Goal: Task Accomplishment & Management: Manage account settings

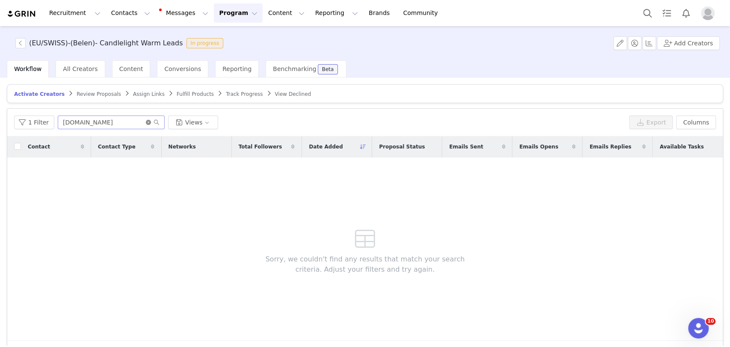
click at [146, 121] on icon "icon: close-circle" at bounding box center [148, 122] width 5 height 5
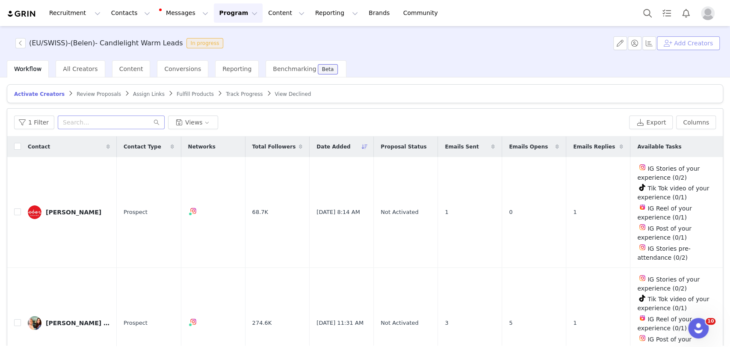
click at [549, 44] on button "Add Creators" at bounding box center [688, 43] width 63 height 14
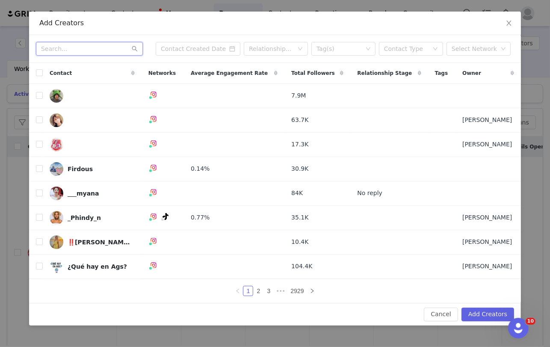
click at [96, 48] on input "text" at bounding box center [89, 49] width 107 height 14
paste input "cindy_diaries"
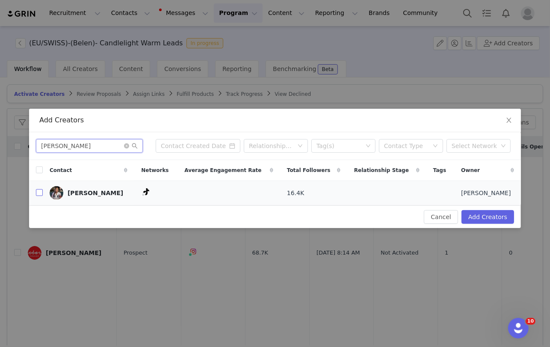
type input "cindy_diaries"
click at [41, 192] on input "checkbox" at bounding box center [39, 192] width 7 height 7
checkbox input "true"
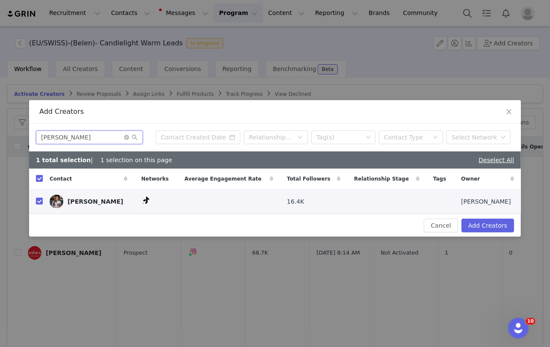
click at [63, 136] on input "cindy_diaries" at bounding box center [89, 137] width 107 height 14
paste input "hertjiwel"
type input "chertjiwel"
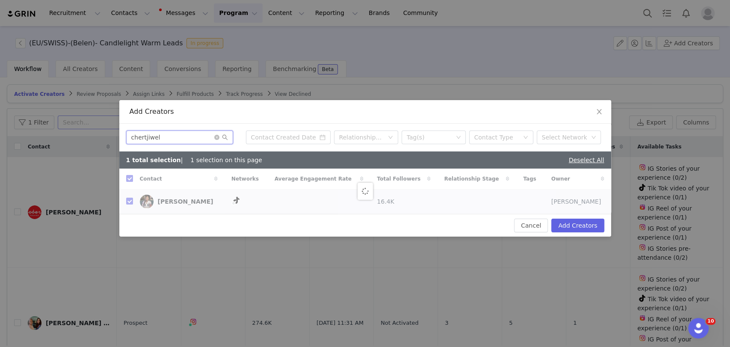
checkbox input "false"
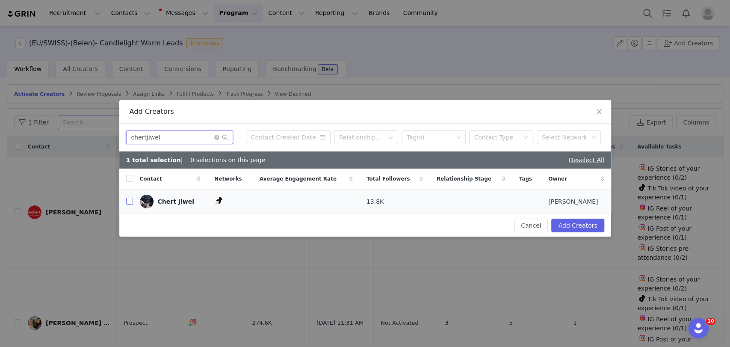
type input "chertjiwel"
click at [130, 201] on input "checkbox" at bounding box center [129, 201] width 7 height 7
checkbox input "true"
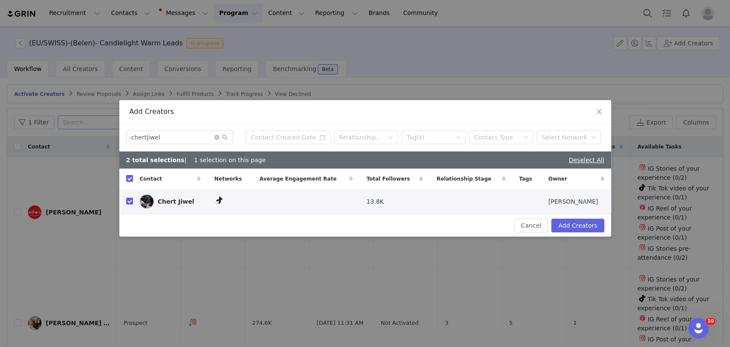
click at [549, 225] on div "Cancel Add Creators" at bounding box center [365, 225] width 492 height 23
click at [549, 226] on button "Add Creators" at bounding box center [577, 225] width 53 height 14
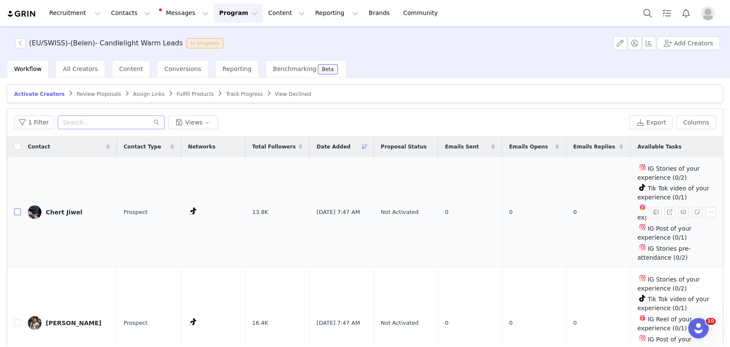
drag, startPoint x: 20, startPoint y: 211, endPoint x: 21, endPoint y: 258, distance: 47.0
click at [20, 212] on input "checkbox" at bounding box center [17, 211] width 7 height 7
checkbox input "true"
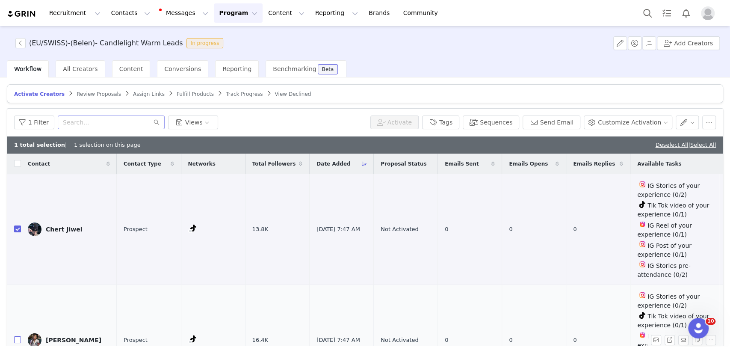
click at [16, 336] on input "checkbox" at bounding box center [17, 339] width 7 height 7
checkbox input "true"
click at [549, 118] on button "Send Email" at bounding box center [552, 122] width 58 height 14
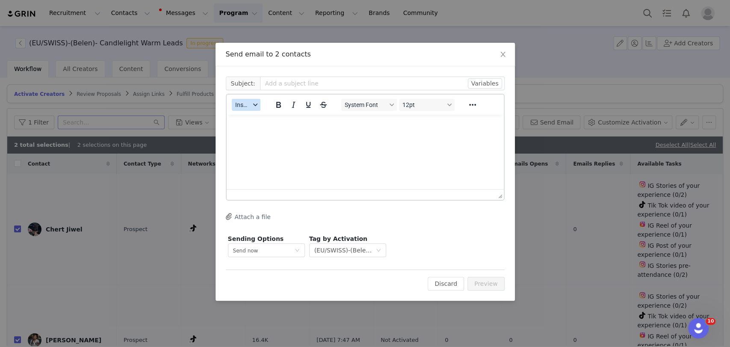
click at [236, 108] on span "Insert" at bounding box center [242, 104] width 15 height 7
click at [253, 121] on div "Insert Template" at bounding box center [277, 120] width 77 height 10
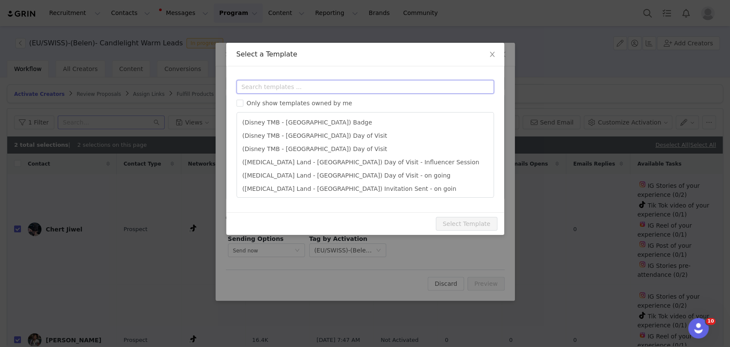
click at [269, 89] on input "text" at bounding box center [364, 87] width 257 height 14
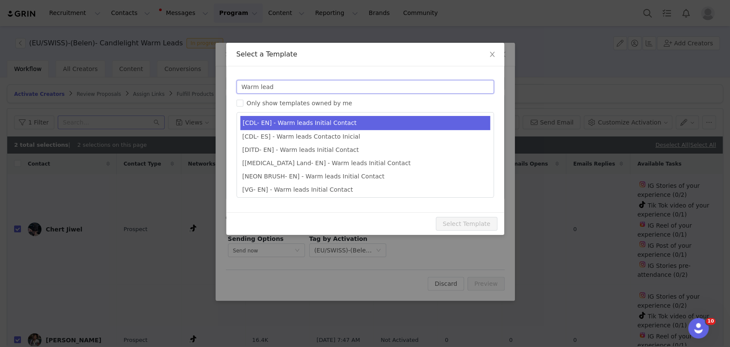
type input "Warm lead"
type input "Candlelight Concerts x [instagram_username] 🕯"
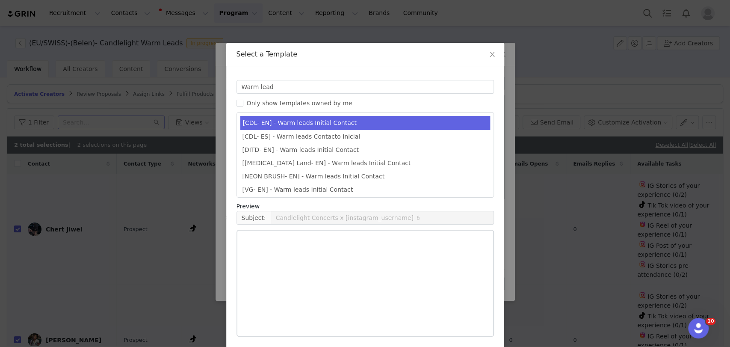
click at [279, 121] on li "[CDL- EN] - Warm leads Initial Contact" at bounding box center [365, 123] width 250 height 14
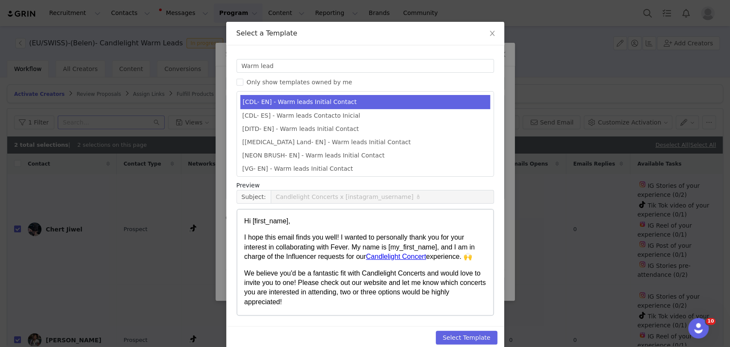
scroll to position [33, 0]
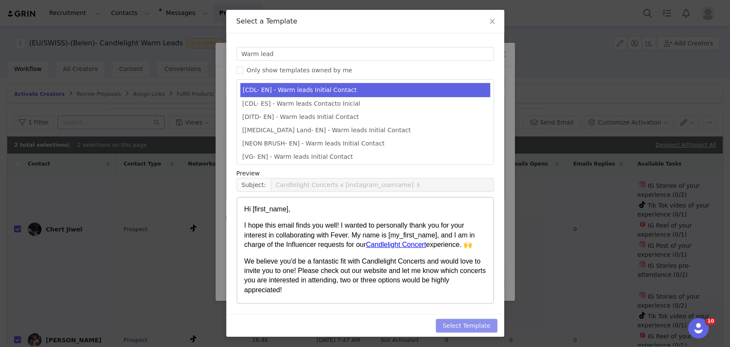
click at [479, 327] on button "Select Template" at bounding box center [467, 326] width 62 height 14
type input "Candlelight Concerts x [instagram_username] 🕯"
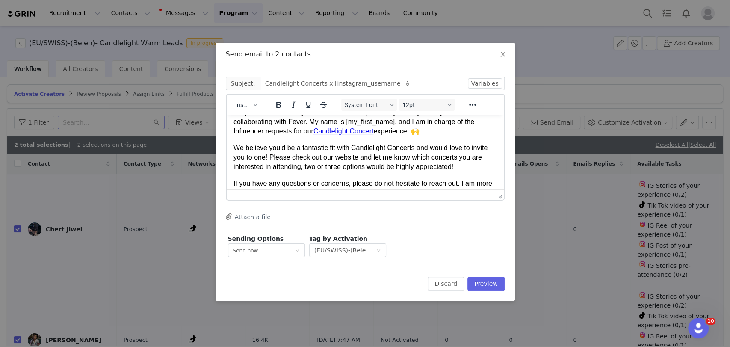
scroll to position [66, 0]
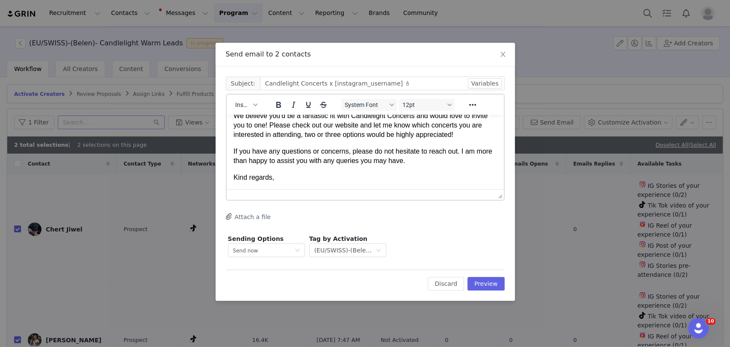
click at [298, 173] on p "Kind regards," at bounding box center [364, 177] width 263 height 9
click at [295, 176] on p "Kind regards," at bounding box center [364, 177] width 263 height 9
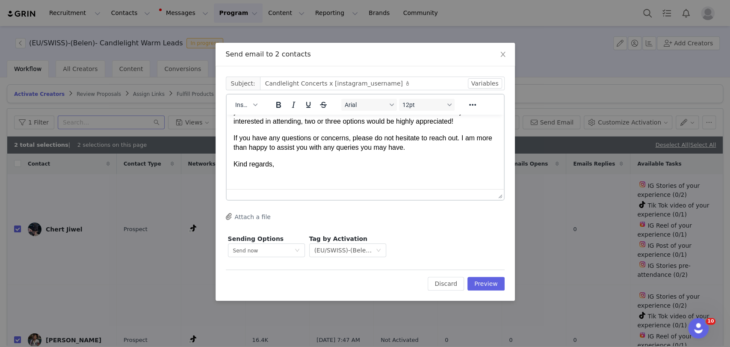
click at [251, 115] on span "We believe you'd be a fantastic fit with Candlelight Concerts and would love to…" at bounding box center [360, 112] width 254 height 27
click at [249, 107] on span "Insert" at bounding box center [242, 104] width 15 height 7
click at [248, 184] on p "Rich Text Area. Press ALT-0 for help." at bounding box center [364, 180] width 263 height 9
click at [241, 103] on span "Insert" at bounding box center [242, 104] width 15 height 7
click at [253, 142] on div "Insert Signature" at bounding box center [277, 147] width 77 height 10
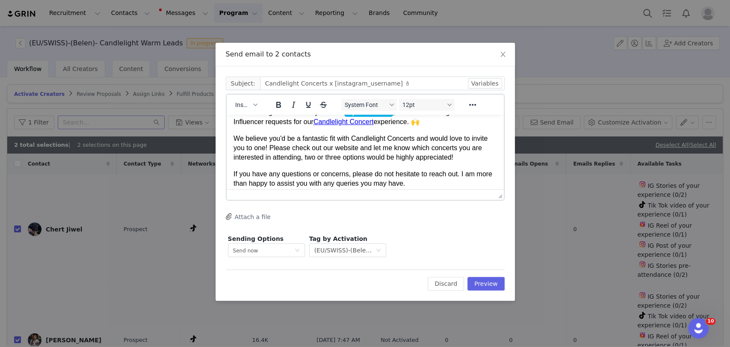
scroll to position [0, 0]
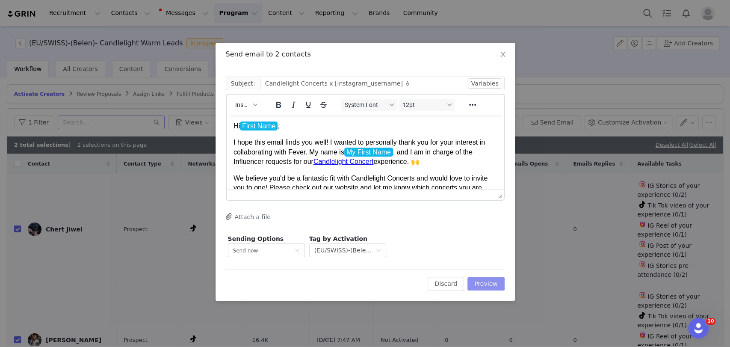
click at [480, 284] on button "Preview" at bounding box center [485, 284] width 37 height 14
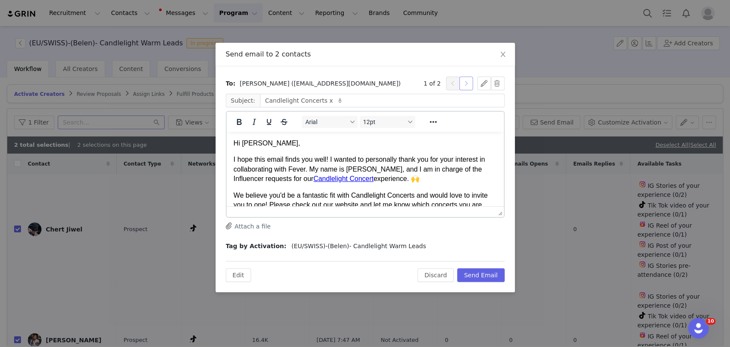
click at [465, 86] on button "button" at bounding box center [466, 84] width 14 height 14
click at [484, 277] on button "Send Email" at bounding box center [480, 275] width 47 height 14
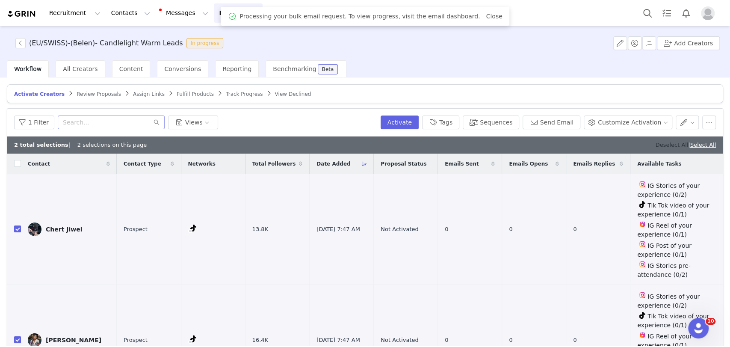
click at [549, 145] on link "Deselect All" at bounding box center [671, 145] width 33 height 6
checkbox input "false"
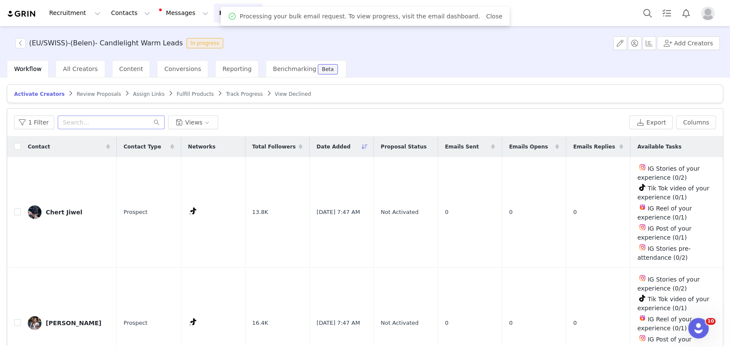
click at [549, 62] on div "Workflow All Creators Content Conversions Reporting Benchmarking Beta" at bounding box center [368, 68] width 723 height 17
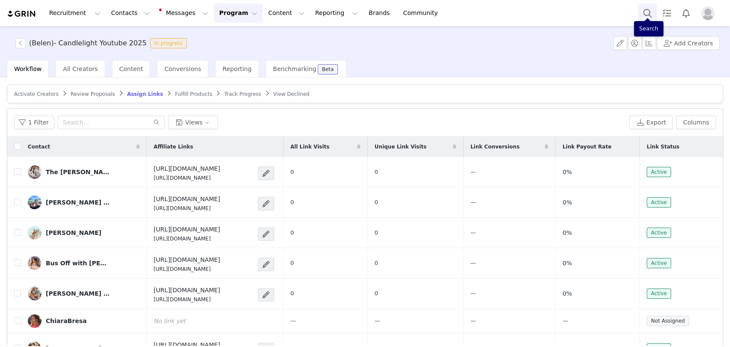
click at [649, 15] on button "Search" at bounding box center [647, 12] width 19 height 19
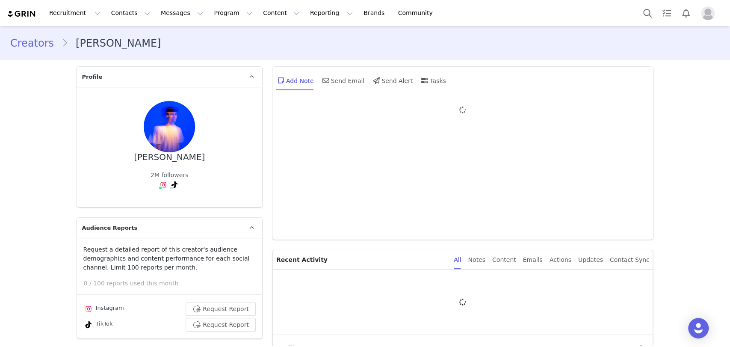
type input "+1 ([GEOGRAPHIC_DATA])"
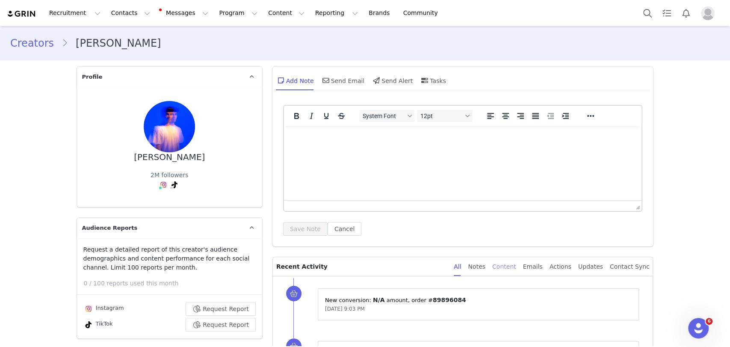
click at [516, 267] on div "Content" at bounding box center [504, 266] width 24 height 19
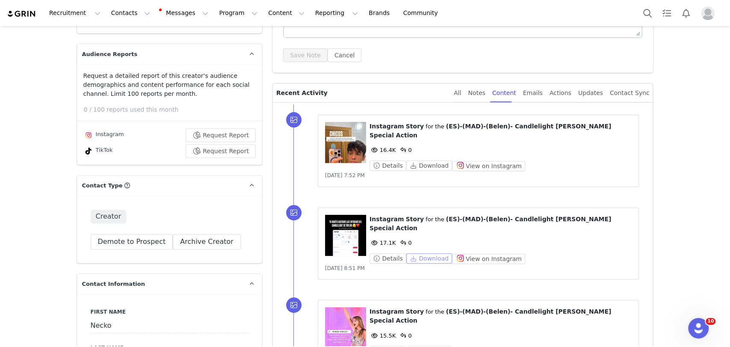
scroll to position [190, 0]
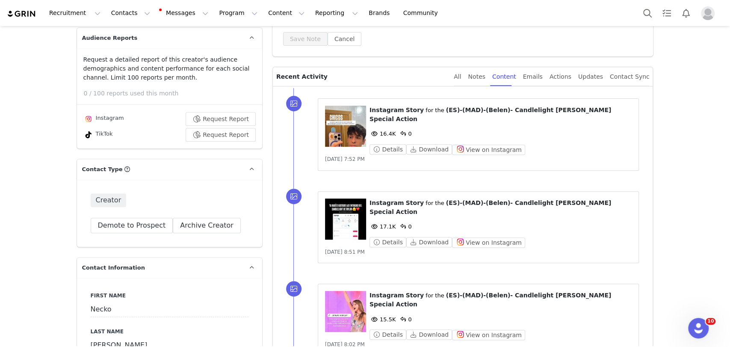
click at [340, 207] on figure at bounding box center [345, 218] width 41 height 41
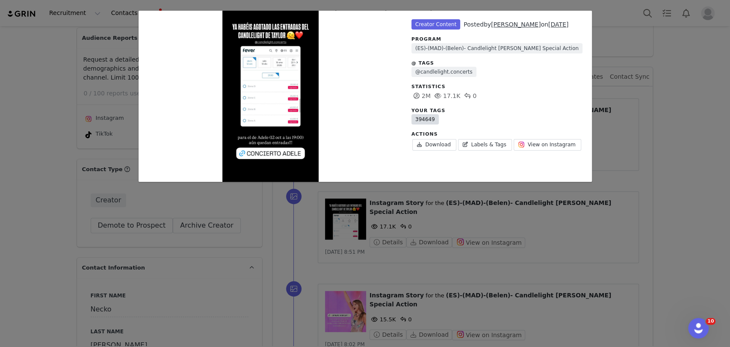
click at [430, 120] on link "394649" at bounding box center [424, 119] width 27 height 10
copy link "394649"
click at [690, 139] on div "Unlabeled Creator Content Posted by Necko Vidal on Sep 25, 2025 Program (ES)-(M…" at bounding box center [365, 173] width 730 height 347
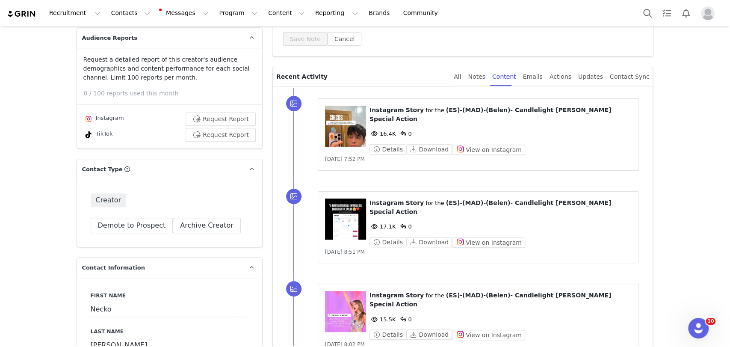
click at [347, 130] on figure at bounding box center [345, 126] width 41 height 41
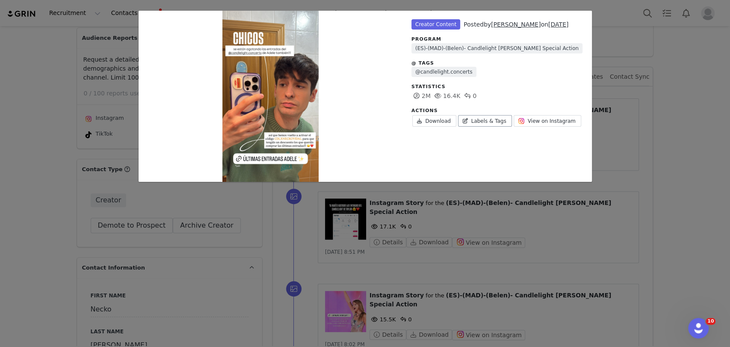
click at [478, 120] on link "Labels & Tags" at bounding box center [485, 121] width 54 height 12
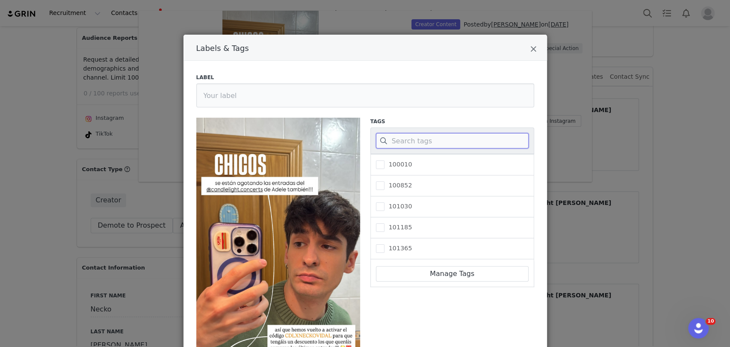
click at [413, 147] on input "Labels & Tags" at bounding box center [452, 140] width 153 height 15
paste input "394649"
type input "394649"
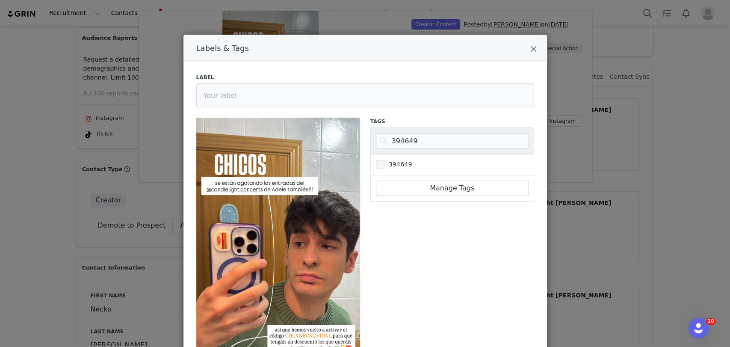
click at [384, 162] on span "394649" at bounding box center [398, 164] width 28 height 8
click at [384, 160] on input "394649" at bounding box center [384, 160] width 0 height 0
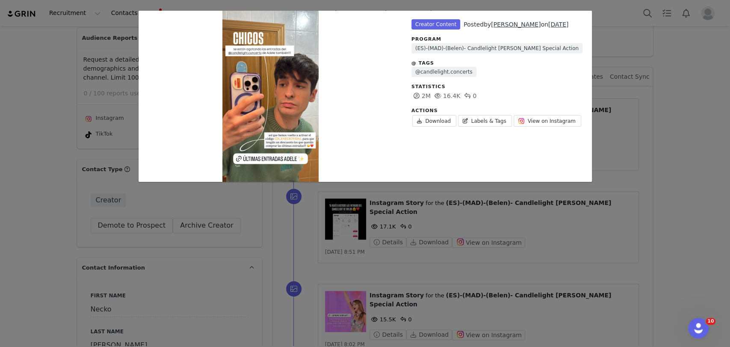
click at [673, 151] on div "Unlabeled Creator Content Posted by Necko Vidal on Sep 30, 2025 Program (ES)-(M…" at bounding box center [365, 173] width 730 height 347
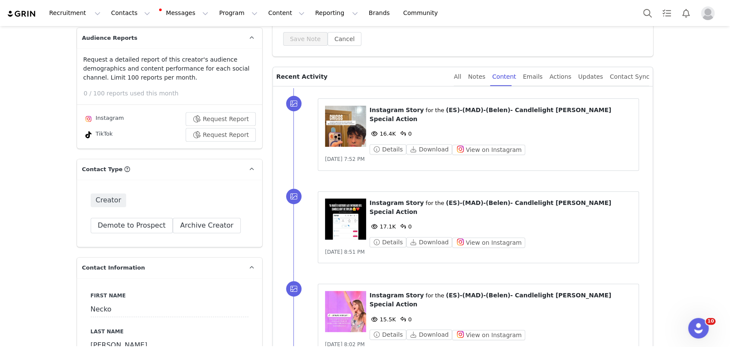
click at [341, 134] on figure at bounding box center [345, 126] width 41 height 41
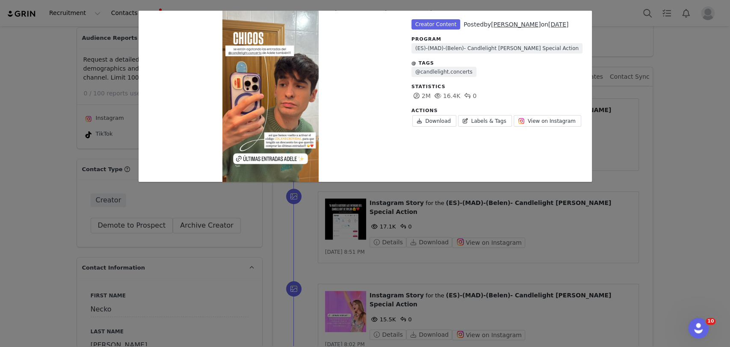
click at [652, 110] on div "Unlabeled Creator Content Posted by Necko Vidal on Sep 30, 2025 Program (ES)-(M…" at bounding box center [365, 173] width 730 height 347
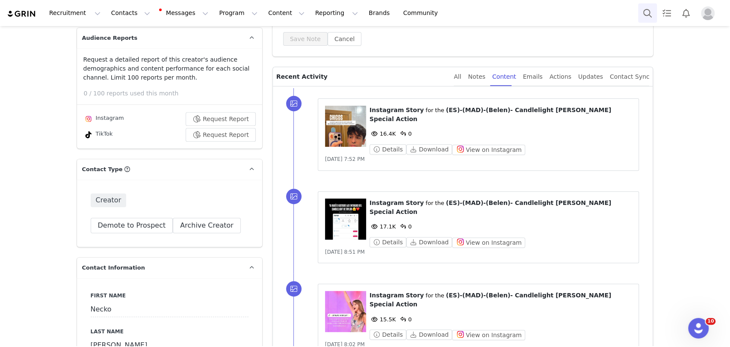
click at [646, 8] on button "Search" at bounding box center [647, 12] width 19 height 19
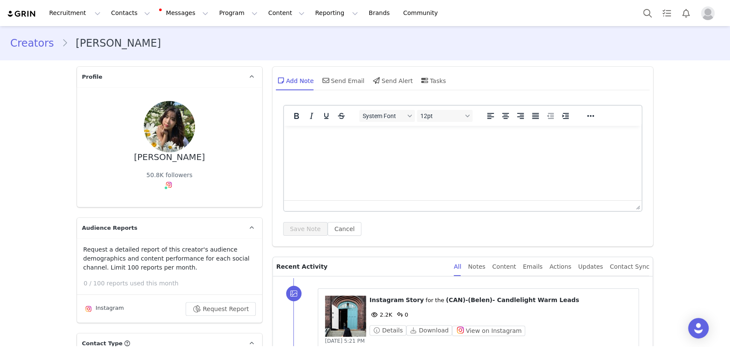
scroll to position [95, 0]
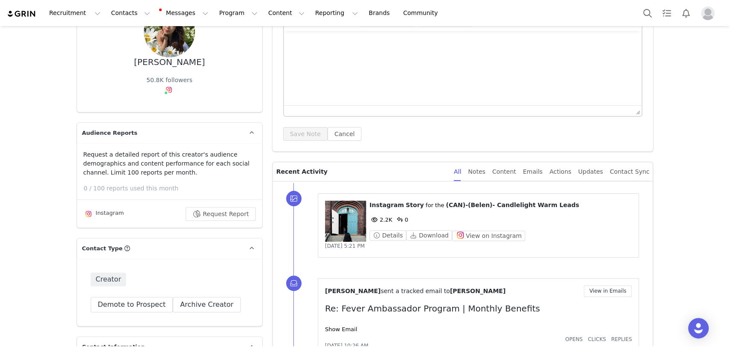
click at [332, 216] on figure at bounding box center [345, 221] width 41 height 41
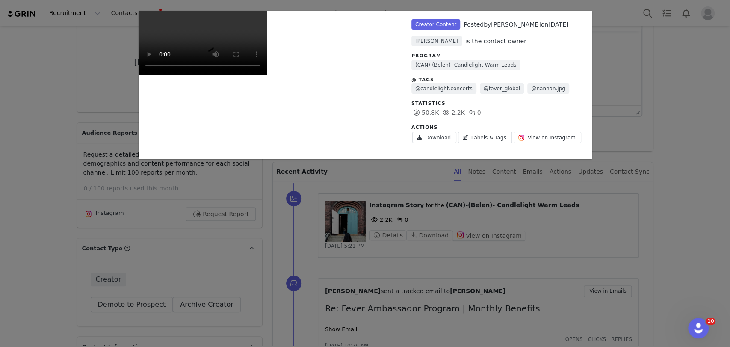
scroll to position [155, 0]
click at [0, 249] on div "Unlabeled Creator Content Posted by Carly Yiao on Sep 29, 2025 Belén García-Mig…" at bounding box center [365, 173] width 730 height 347
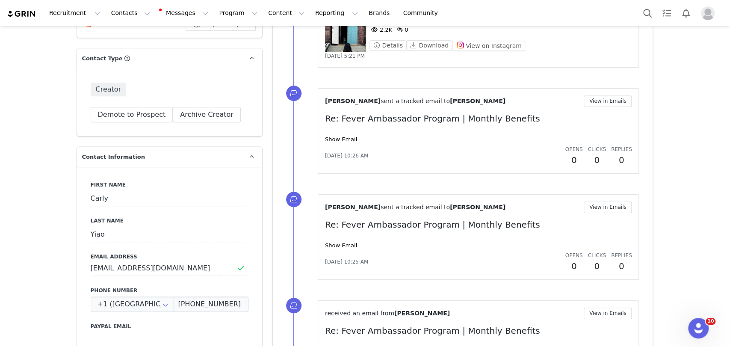
scroll to position [95, 0]
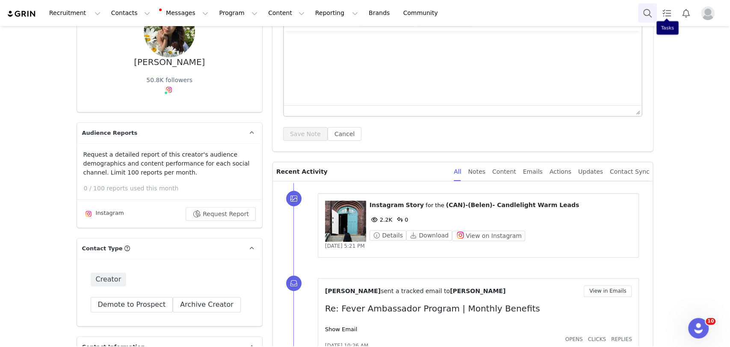
click at [639, 13] on button "Search" at bounding box center [647, 12] width 19 height 19
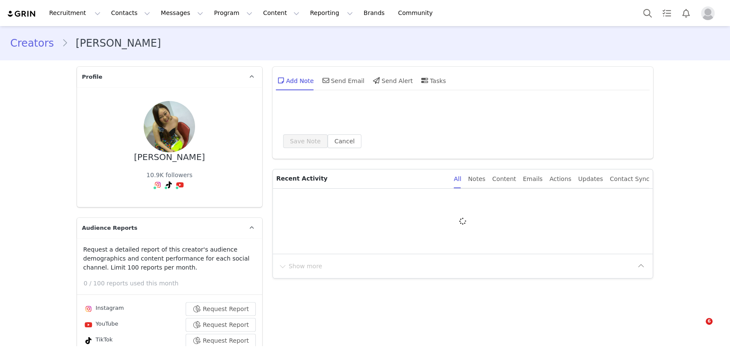
type input "+1 ([GEOGRAPHIC_DATA])"
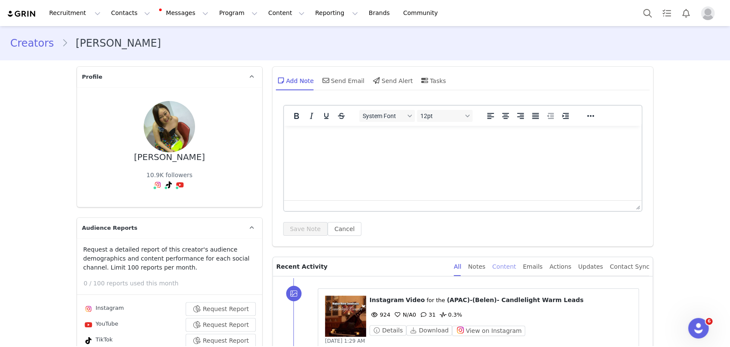
click at [511, 267] on div "Content" at bounding box center [504, 266] width 24 height 19
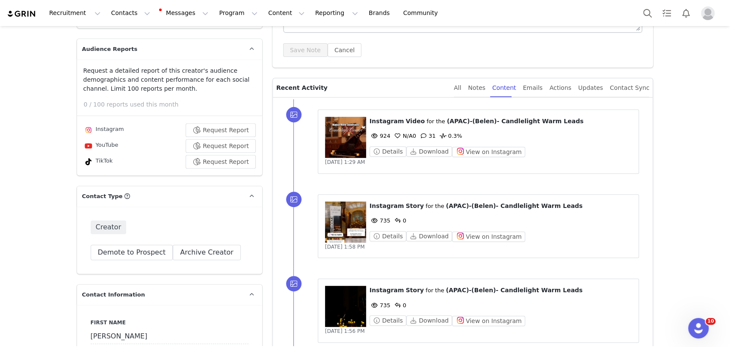
scroll to position [190, 0]
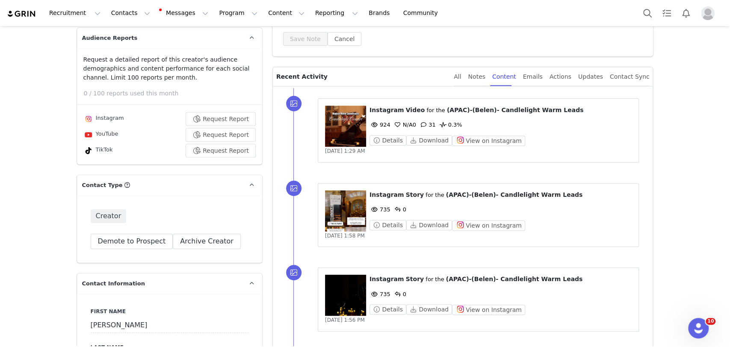
click at [341, 216] on figure at bounding box center [345, 210] width 41 height 41
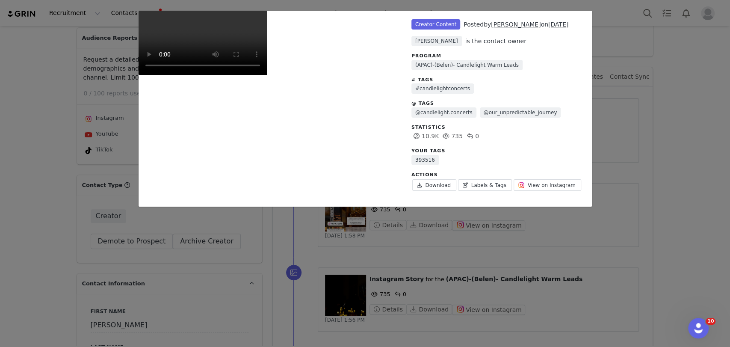
click at [697, 145] on div "Unlabeled Creator Content Posted by Eunice Nicole Lim on Sep 20, 2025 Irati Alv…" at bounding box center [365, 173] width 730 height 347
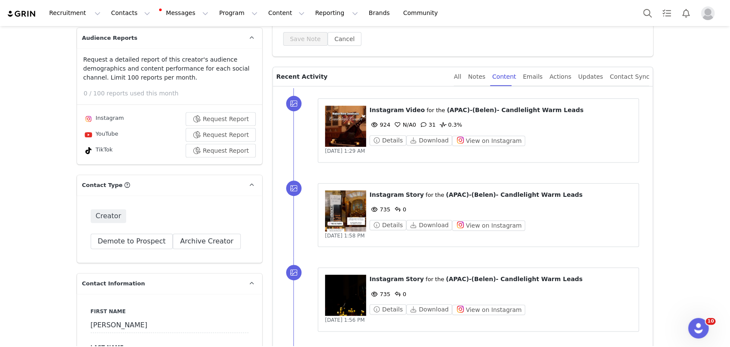
click at [339, 291] on figure at bounding box center [345, 295] width 41 height 41
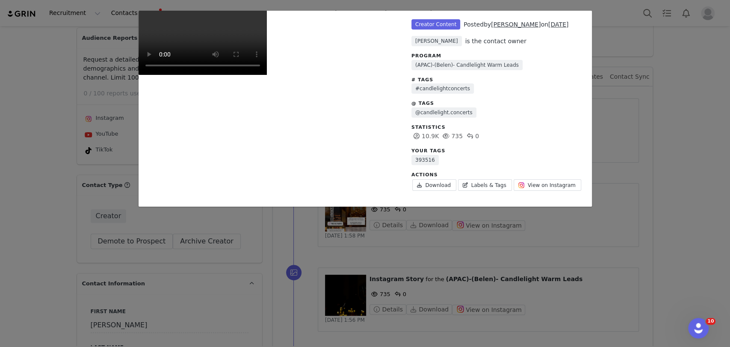
click at [652, 148] on div "Unlabeled Creator Content Posted by Eunice Nicole Lim on Sep 20, 2025 Irati Alv…" at bounding box center [365, 173] width 730 height 347
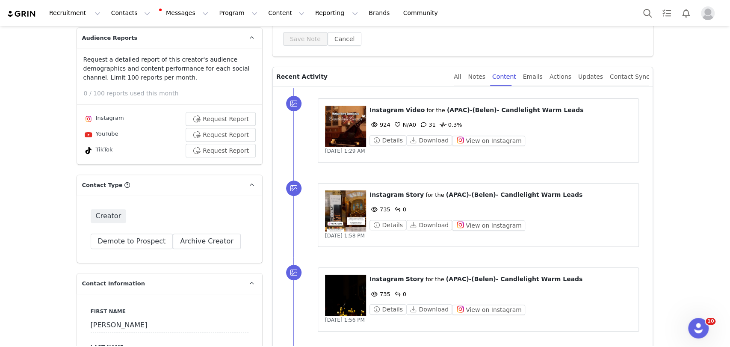
click at [337, 129] on figure at bounding box center [345, 126] width 41 height 41
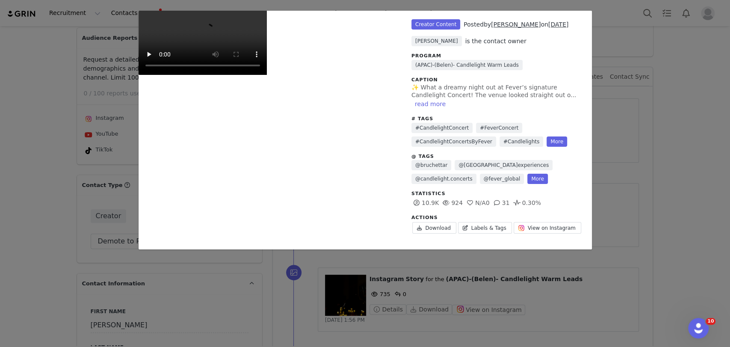
scroll to position [0, 0]
click at [481, 222] on link "Labels & Tags" at bounding box center [485, 228] width 54 height 12
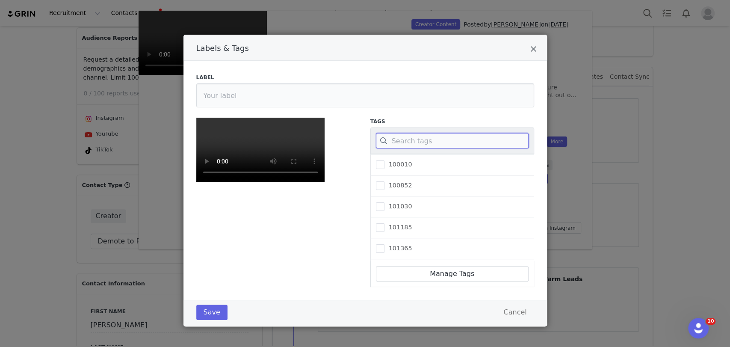
click at [399, 140] on input "Labels & Tags" at bounding box center [452, 140] width 153 height 15
paste input "393516"
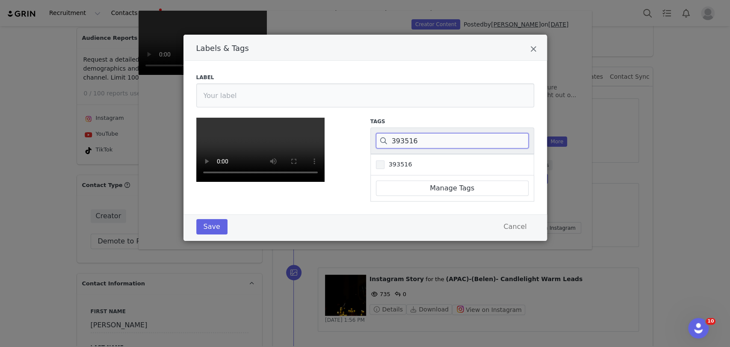
type input "393516"
click at [380, 166] on span "Labels & Tags" at bounding box center [380, 164] width 9 height 9
click at [384, 160] on input "393516" at bounding box center [384, 160] width 0 height 0
click at [205, 234] on button "Save" at bounding box center [211, 226] width 31 height 15
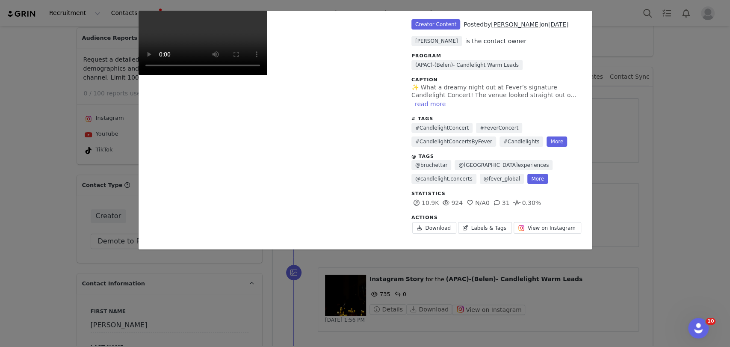
click at [22, 204] on div "Unlabeled Creator Content Posted by Eunice Nicole Lim on Sep 30, 2025 Irati Alv…" at bounding box center [365, 173] width 730 height 347
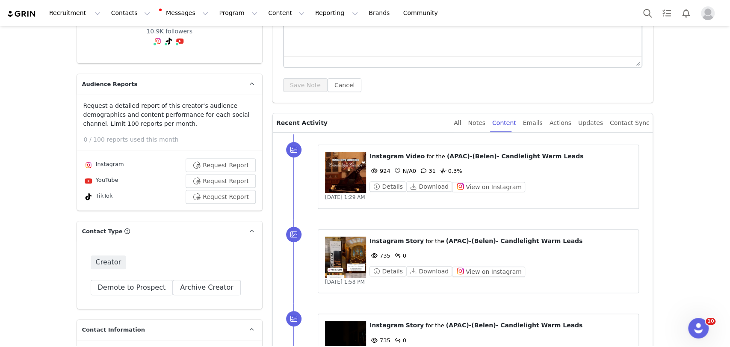
scroll to position [95, 0]
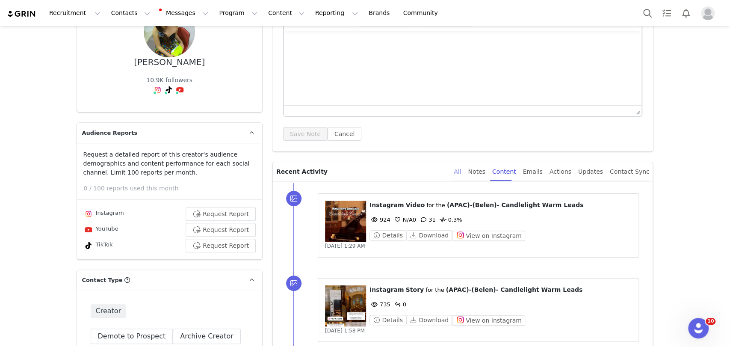
click at [461, 172] on div "All" at bounding box center [457, 171] width 7 height 19
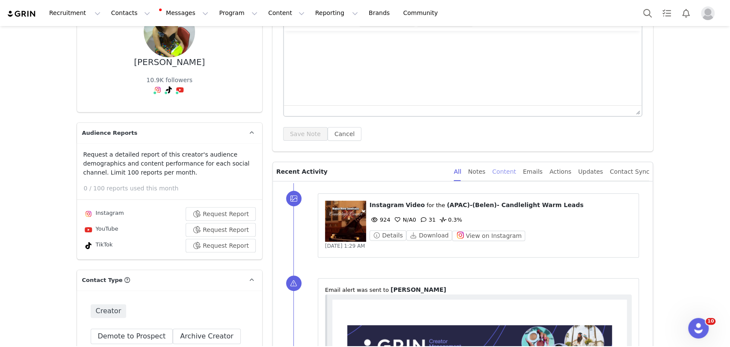
click at [516, 169] on div "Content" at bounding box center [504, 171] width 24 height 19
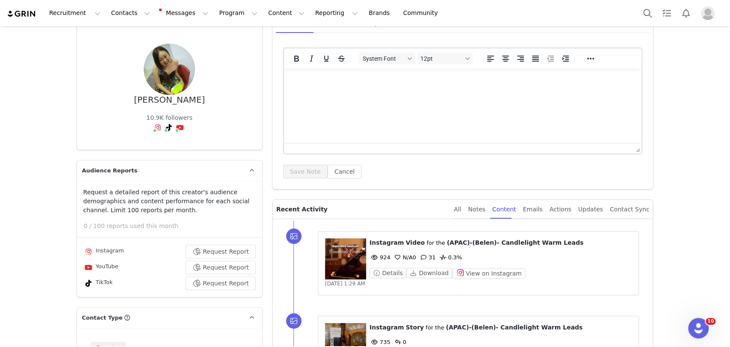
scroll to position [0, 0]
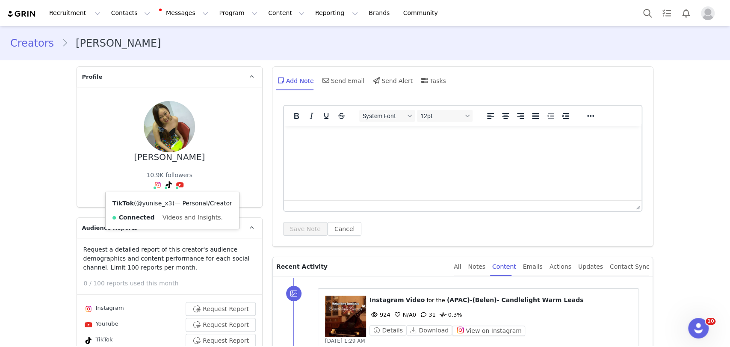
click at [159, 201] on link "@yunise_x3" at bounding box center [154, 203] width 36 height 7
click at [339, 84] on div "Send Email" at bounding box center [343, 80] width 44 height 21
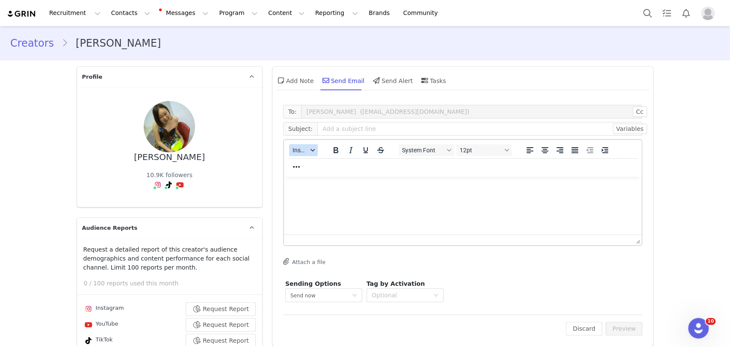
click at [303, 150] on span "Insert" at bounding box center [299, 150] width 15 height 7
click at [311, 166] on div "Insert Template" at bounding box center [330, 165] width 77 height 10
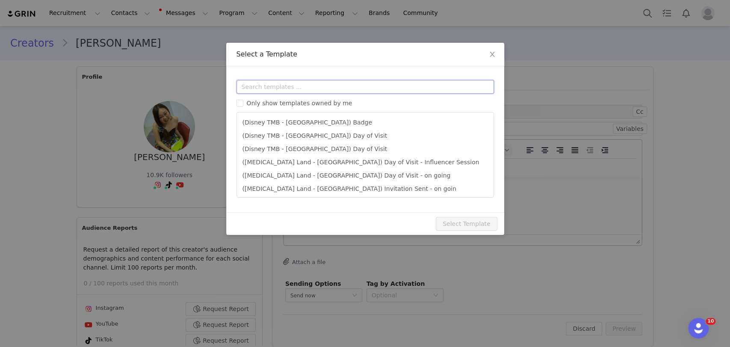
click at [318, 92] on input "text" at bounding box center [364, 87] width 257 height 14
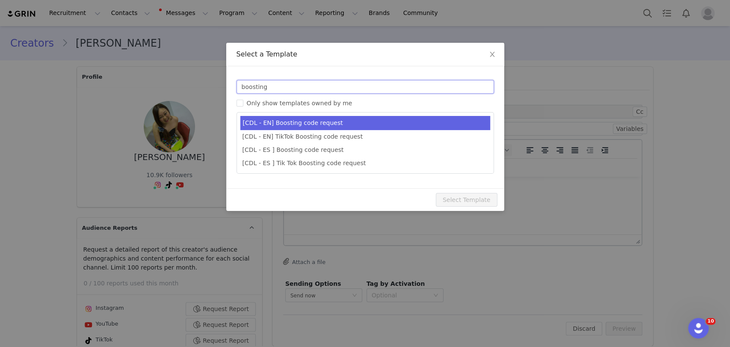
type input "boosting"
type input "Candlelight x [instagram_username] | 🕯✨"
click at [308, 127] on li "[CDL - EN] Boosting code request" at bounding box center [365, 123] width 250 height 14
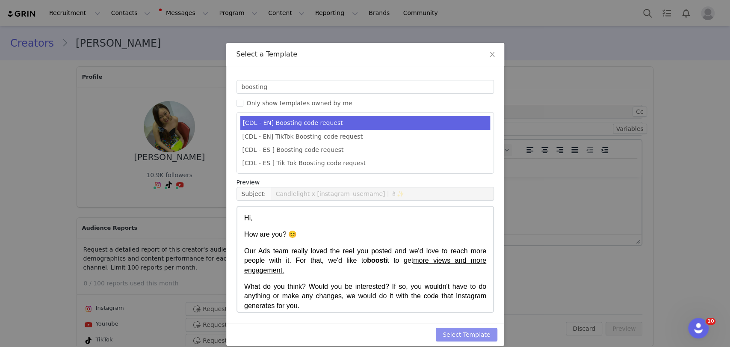
click at [466, 329] on button "Select Template" at bounding box center [467, 335] width 62 height 14
type input "Candlelight x [instagram_username] | 🕯✨"
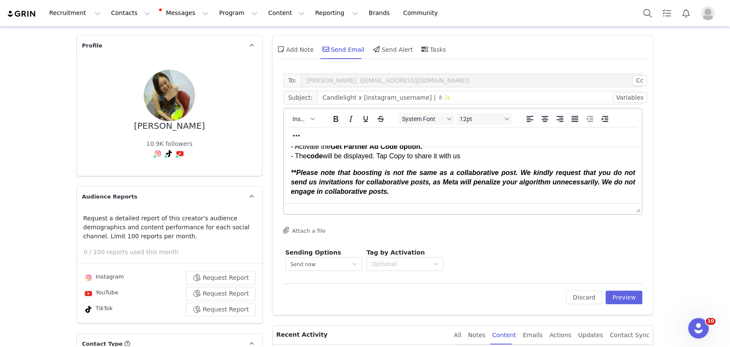
scroll to position [47, 0]
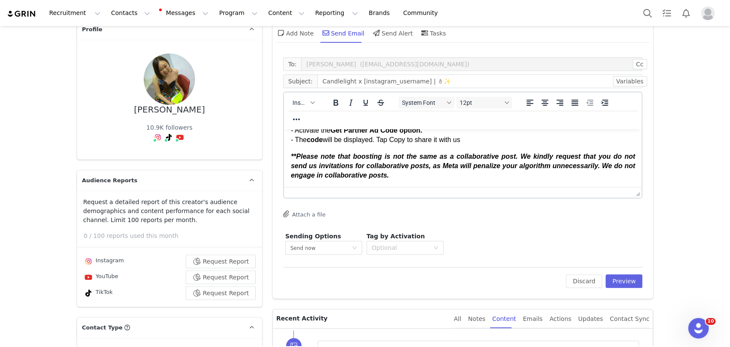
click at [332, 197] on p "Regards," at bounding box center [462, 191] width 344 height 9
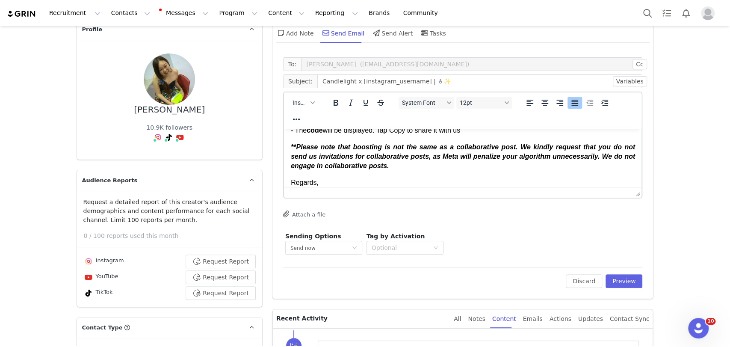
click at [294, 108] on div "Insert" at bounding box center [303, 102] width 39 height 17
click at [294, 103] on span "Insert" at bounding box center [299, 102] width 15 height 7
click at [299, 146] on div "Insert Signature" at bounding box center [330, 145] width 77 height 10
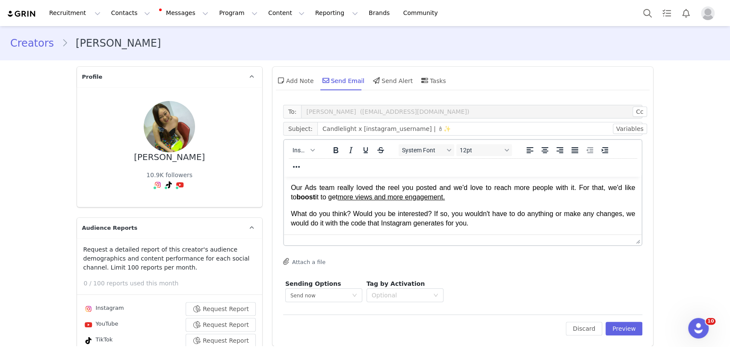
scroll to position [0, 0]
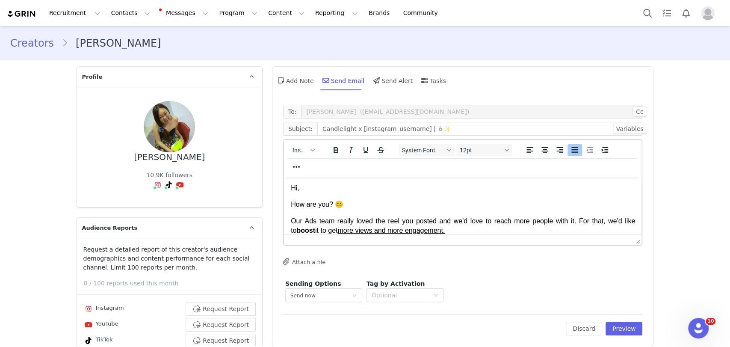
click at [298, 186] on p "Hi," at bounding box center [462, 187] width 344 height 9
click at [614, 323] on button "Preview" at bounding box center [623, 329] width 37 height 14
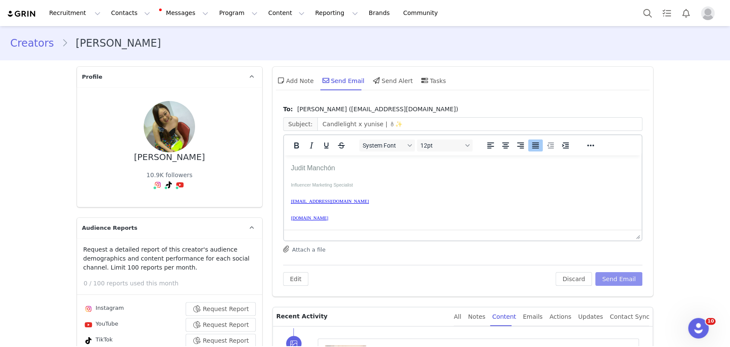
scroll to position [237, 0]
click at [614, 277] on button "Send Email" at bounding box center [618, 279] width 47 height 14
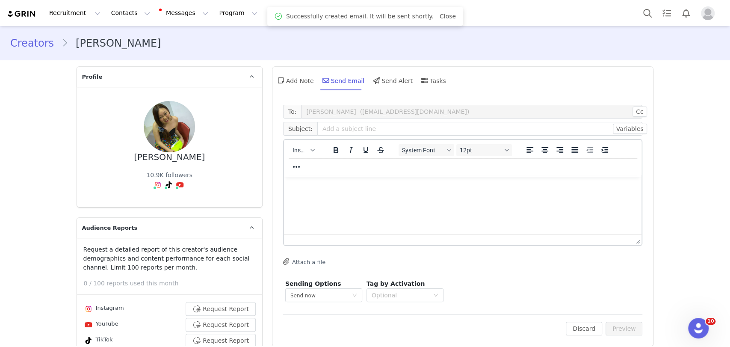
scroll to position [0, 0]
click at [638, 15] on button "Search" at bounding box center [647, 12] width 19 height 19
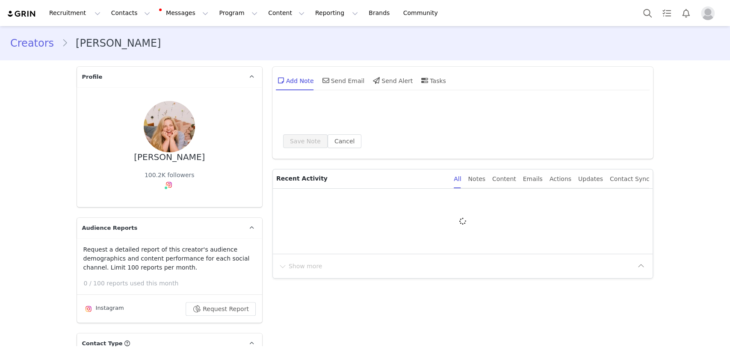
type input "+1 ([GEOGRAPHIC_DATA])"
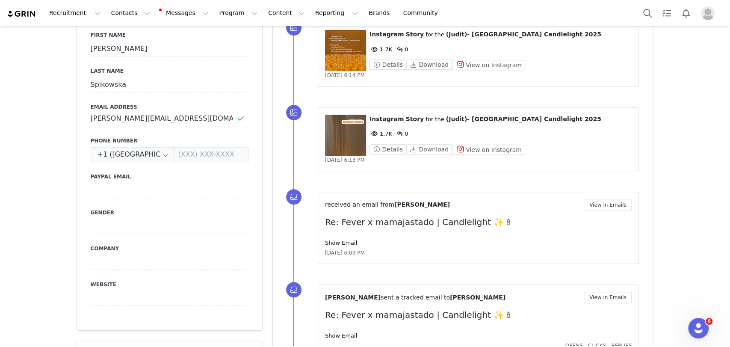
scroll to position [380, 0]
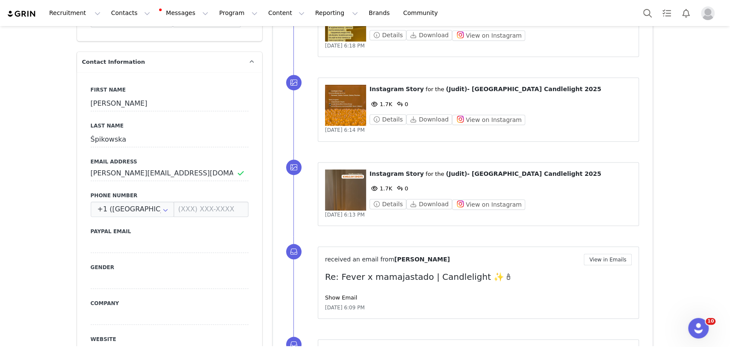
click at [349, 189] on figure at bounding box center [345, 189] width 41 height 41
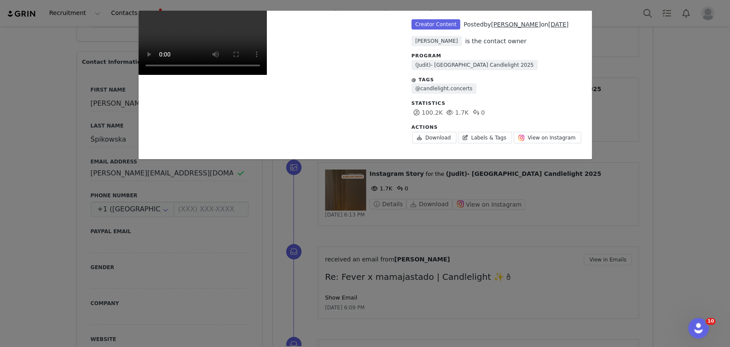
click at [667, 80] on div "Unlabeled Creator Content Posted by [PERSON_NAME] on [DATE] [PERSON_NAME] is th…" at bounding box center [365, 173] width 730 height 347
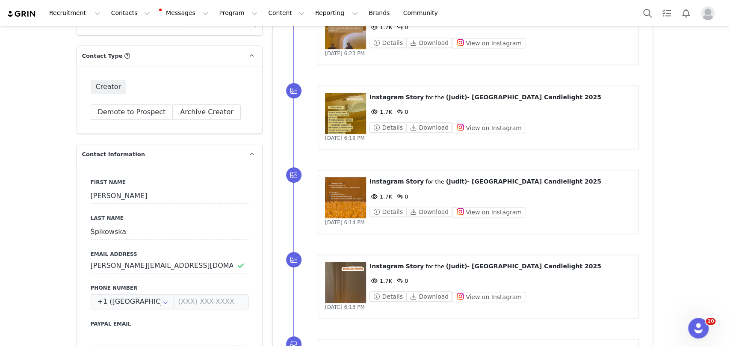
scroll to position [285, 0]
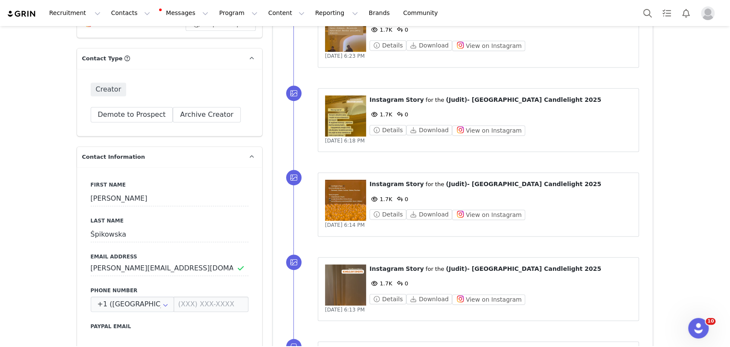
click at [337, 293] on figure at bounding box center [345, 284] width 41 height 41
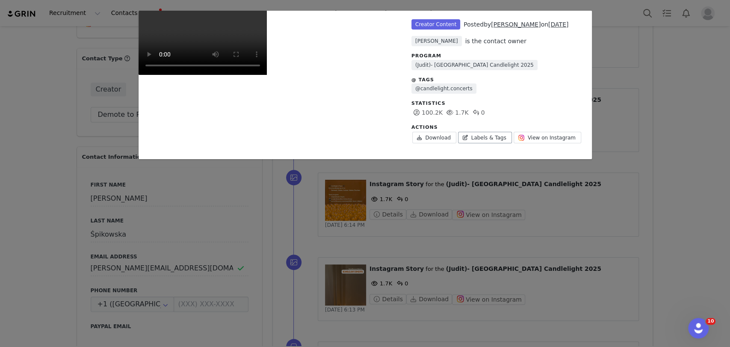
click at [472, 134] on link "Labels & Tags" at bounding box center [485, 138] width 54 height 12
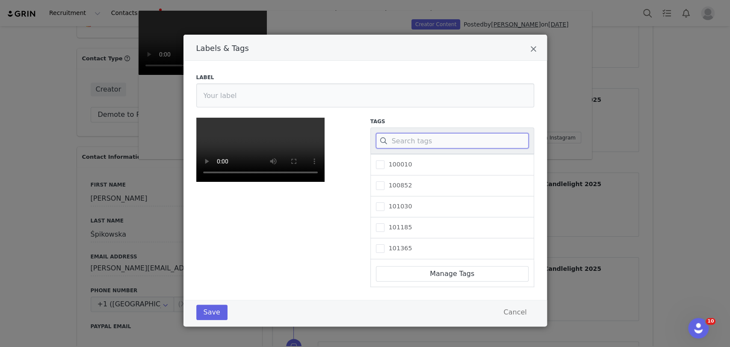
click at [431, 146] on input "Labels & Tags" at bounding box center [452, 140] width 153 height 15
paste input "305455"
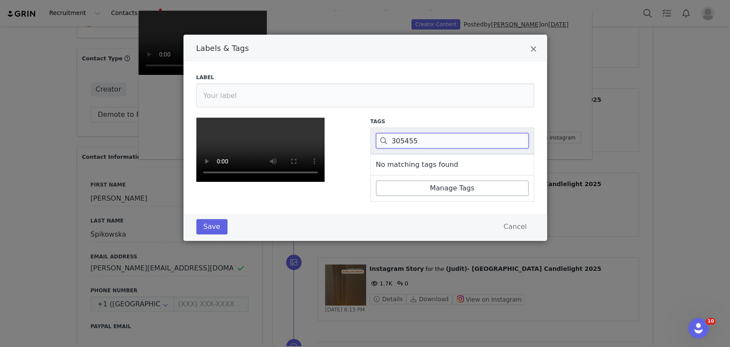
type input "305455"
click at [530, 45] on icon "Close" at bounding box center [533, 49] width 6 height 9
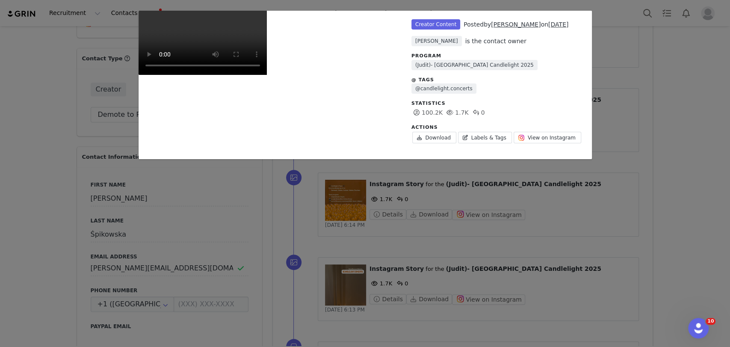
click at [671, 80] on div "Unlabeled Creator Content Posted by [PERSON_NAME] on [DATE] [PERSON_NAME] is th…" at bounding box center [365, 173] width 730 height 347
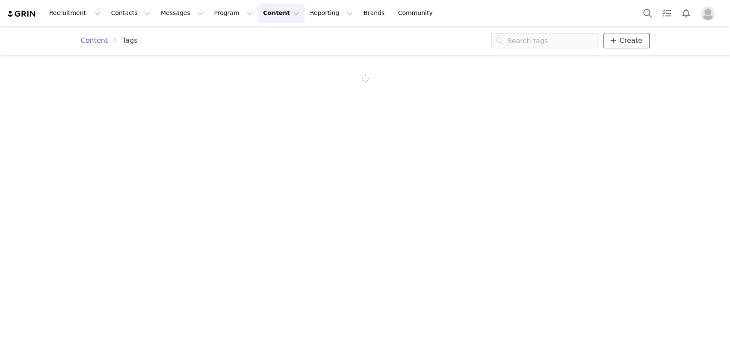
click at [616, 42] on icon at bounding box center [613, 40] width 6 height 7
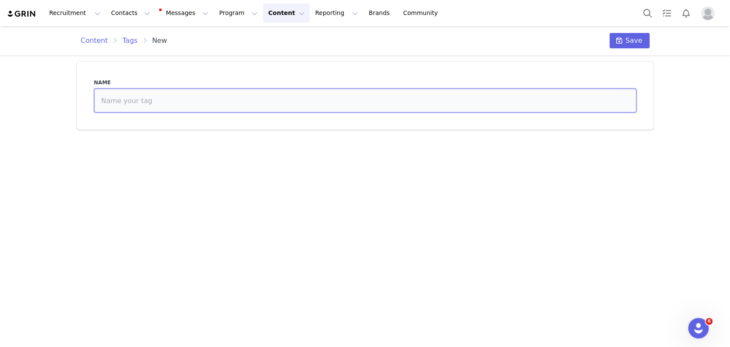
click at [517, 97] on input at bounding box center [365, 101] width 542 height 24
paste input "305455"
type input "305455"
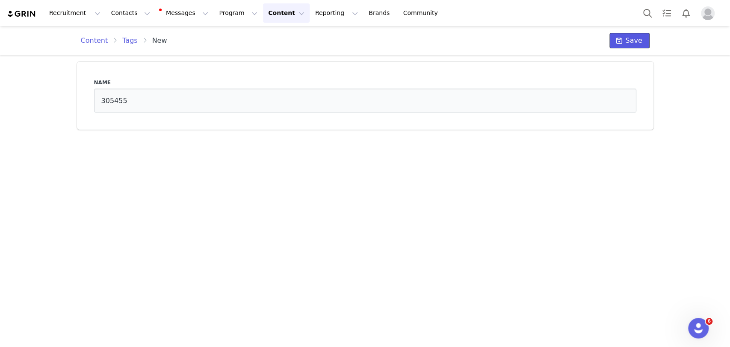
click at [624, 38] on span at bounding box center [619, 40] width 10 height 10
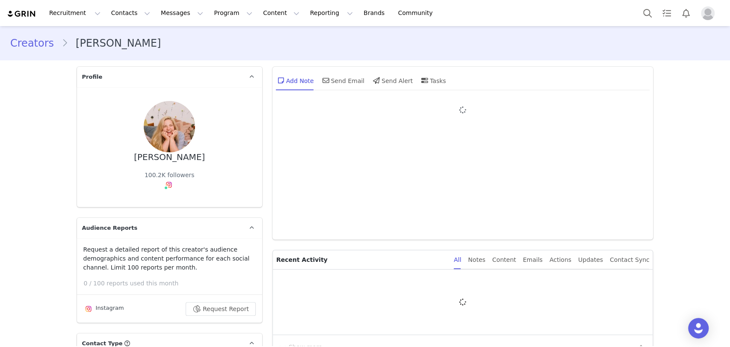
type input "+1 ([GEOGRAPHIC_DATA])"
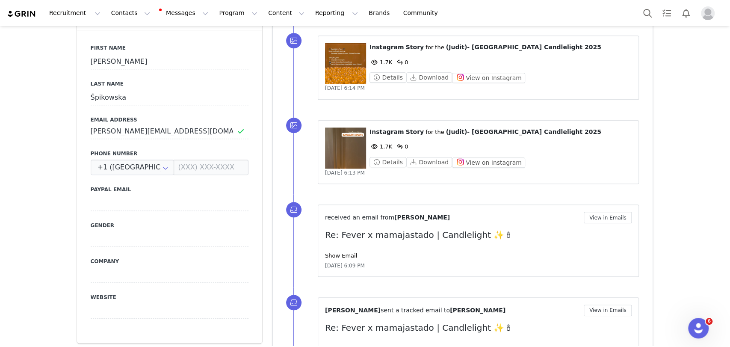
scroll to position [428, 0]
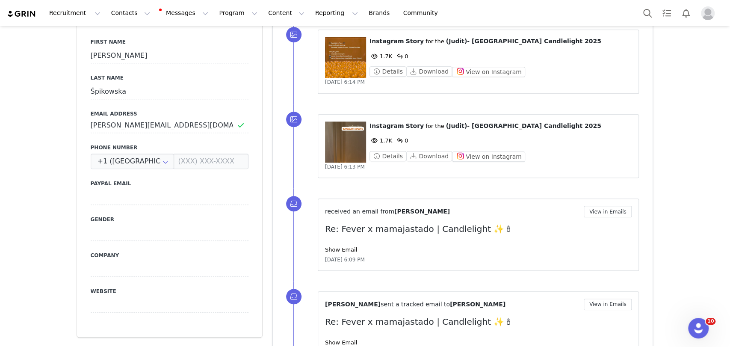
click at [337, 155] on figure at bounding box center [345, 141] width 41 height 41
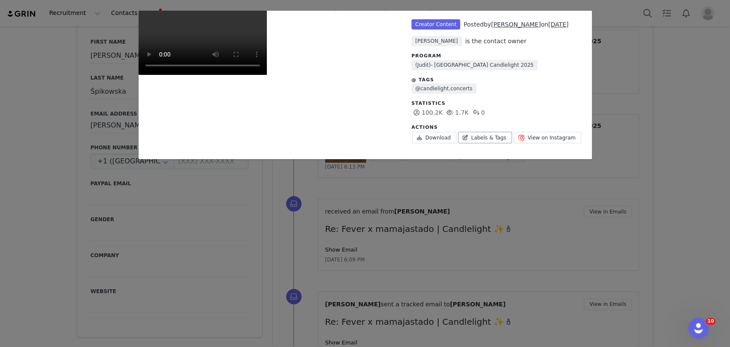
click at [488, 140] on link "Labels & Tags" at bounding box center [485, 138] width 54 height 12
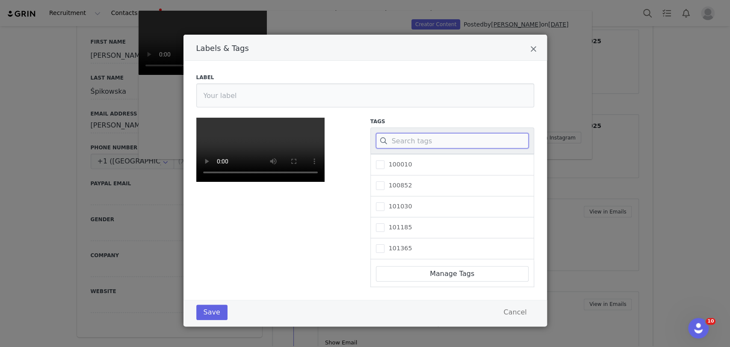
click at [422, 147] on input "Labels & Tags" at bounding box center [452, 140] width 153 height 15
paste input "305455"
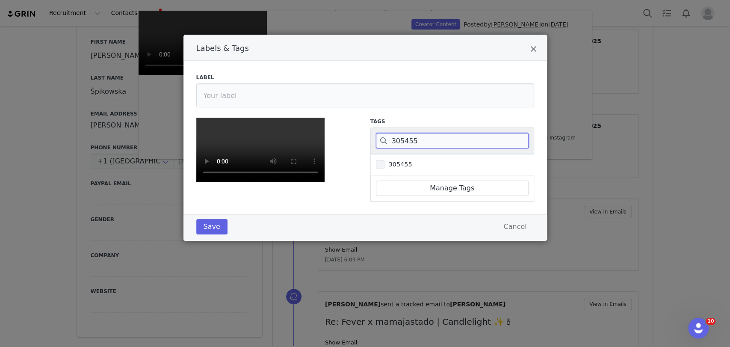
type input "305455"
click at [384, 163] on span "305455" at bounding box center [398, 164] width 28 height 8
click at [384, 160] on input "305455" at bounding box center [384, 160] width 0 height 0
click at [213, 234] on button "Save" at bounding box center [211, 226] width 31 height 15
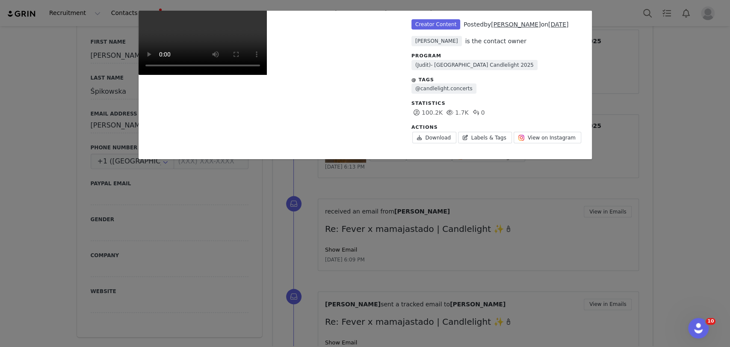
click at [33, 160] on div "Unlabeled Creator Content Posted by Maria Śpikowska on Sep 30, 2025 Judit Manch…" at bounding box center [365, 173] width 730 height 347
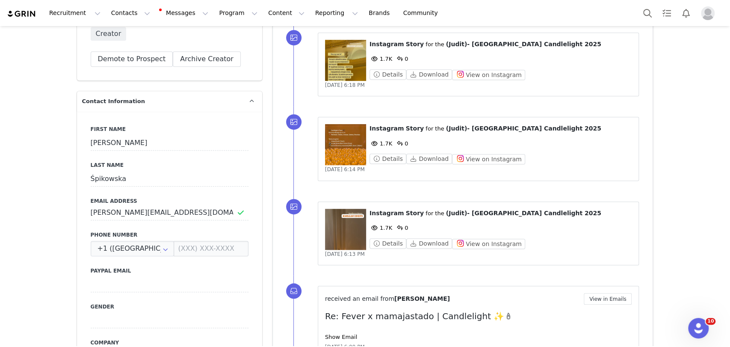
scroll to position [332, 0]
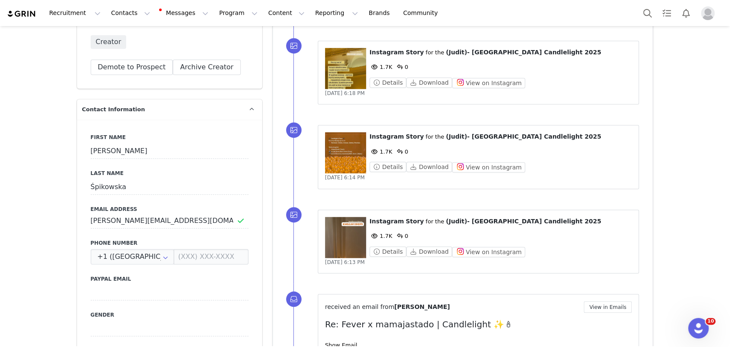
click at [342, 145] on figure at bounding box center [345, 152] width 41 height 41
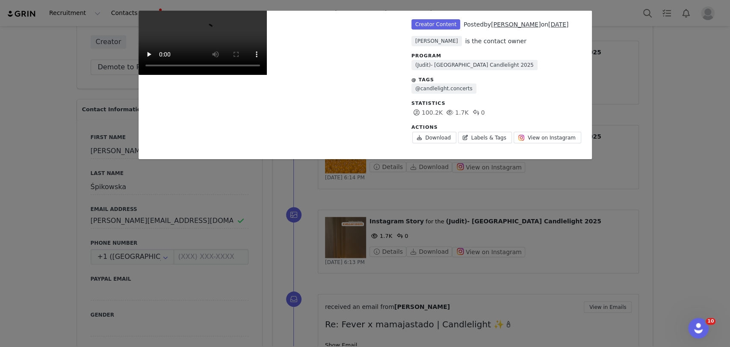
scroll to position [0, 0]
click at [469, 143] on div "Actions Download Labels & Tags View on Instagram" at bounding box center [497, 134] width 172 height 21
click at [473, 138] on link "Labels & Tags" at bounding box center [485, 138] width 54 height 12
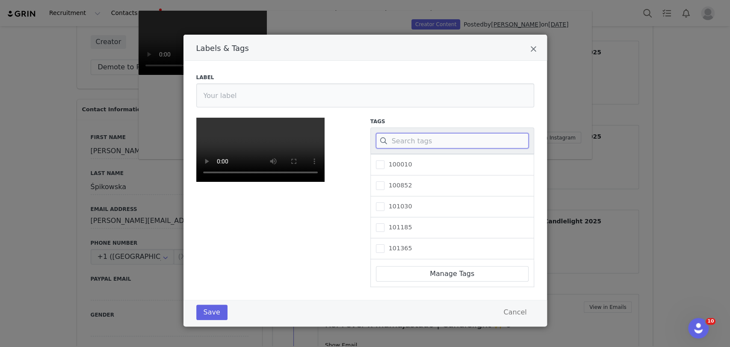
click at [441, 141] on input "Labels & Tags" at bounding box center [452, 140] width 153 height 15
paste input "305455"
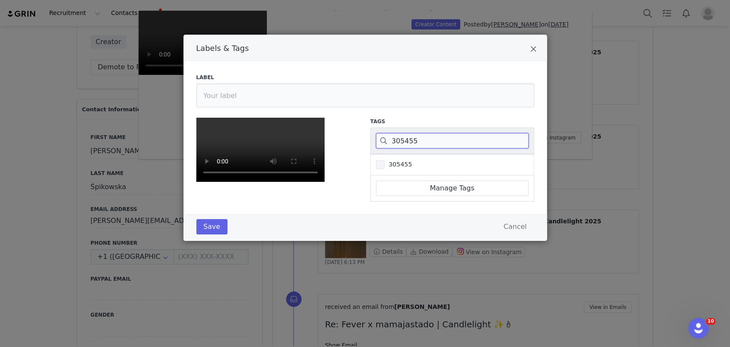
type input "305455"
click at [393, 161] on span "305455" at bounding box center [398, 164] width 28 height 8
click at [384, 160] on input "305455" at bounding box center [384, 160] width 0 height 0
click at [201, 234] on button "Save" at bounding box center [211, 226] width 31 height 15
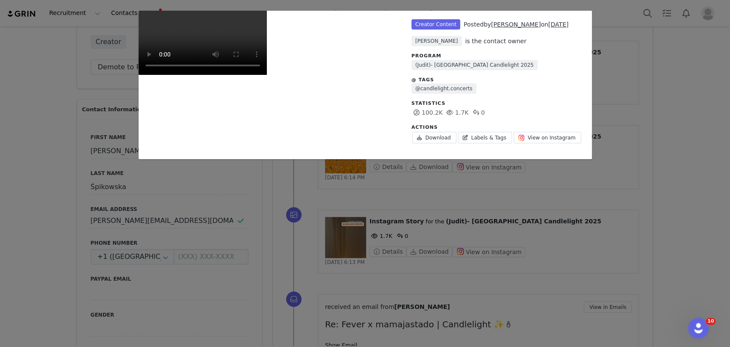
click at [17, 145] on div "Unlabeled Creator Content Posted by Maria Śpikowska on Sep 30, 2025 Judit Manch…" at bounding box center [365, 173] width 730 height 347
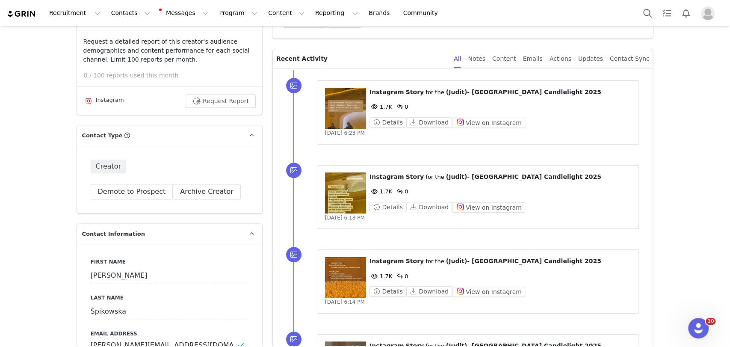
scroll to position [190, 0]
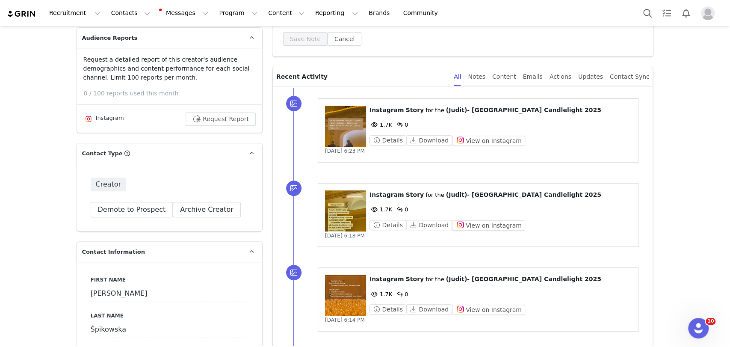
click at [334, 203] on figure at bounding box center [345, 210] width 41 height 41
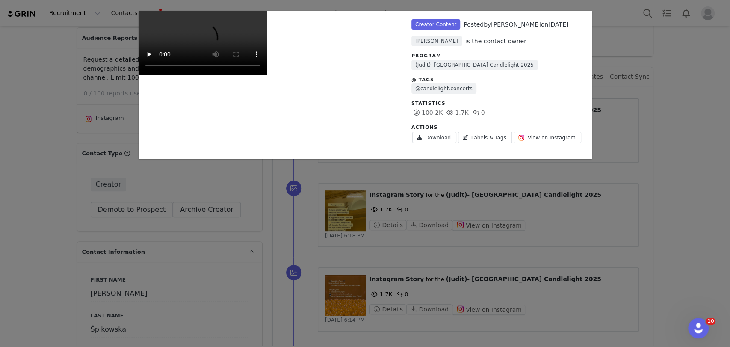
scroll to position [0, 0]
click at [481, 137] on link "Labels & Tags" at bounding box center [485, 138] width 54 height 12
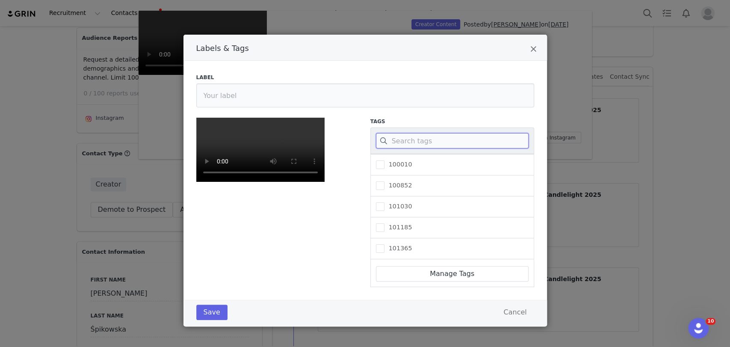
click at [417, 143] on input "Labels & Tags" at bounding box center [452, 140] width 153 height 15
paste input "305455"
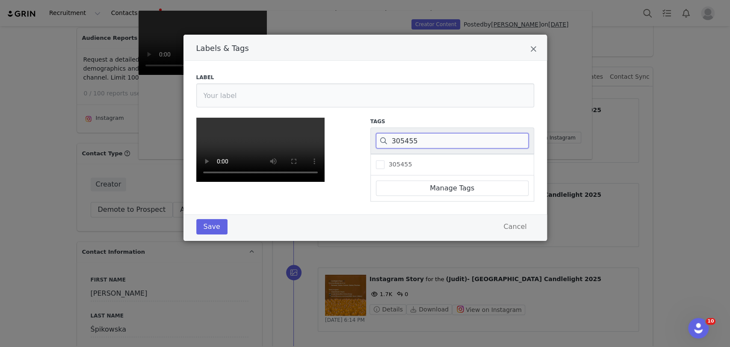
type input "305455"
click at [399, 157] on div "305455" at bounding box center [452, 164] width 164 height 21
click at [397, 160] on span "305455" at bounding box center [398, 164] width 28 height 8
click at [384, 160] on input "305455" at bounding box center [384, 160] width 0 height 0
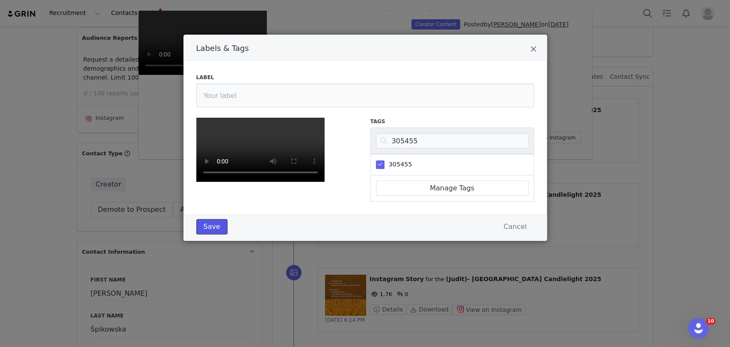
click at [206, 234] on button "Save" at bounding box center [211, 226] width 31 height 15
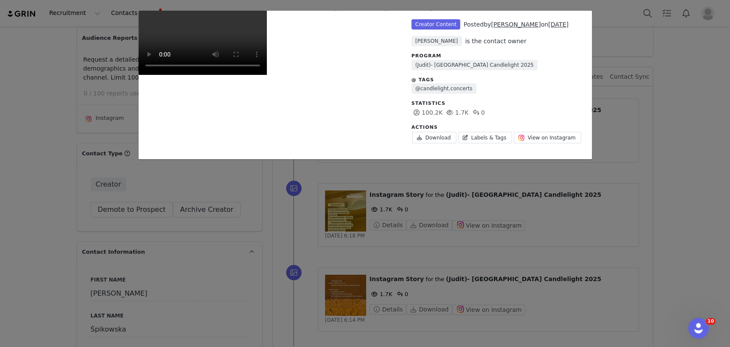
click at [1, 144] on div "Unlabeled Creator Content Posted by Maria Śpikowska on Sep 30, 2025 Judit Manch…" at bounding box center [365, 173] width 730 height 347
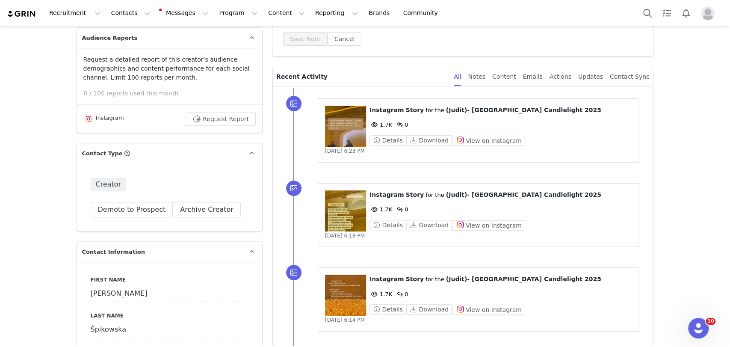
click at [341, 138] on figure at bounding box center [345, 126] width 41 height 41
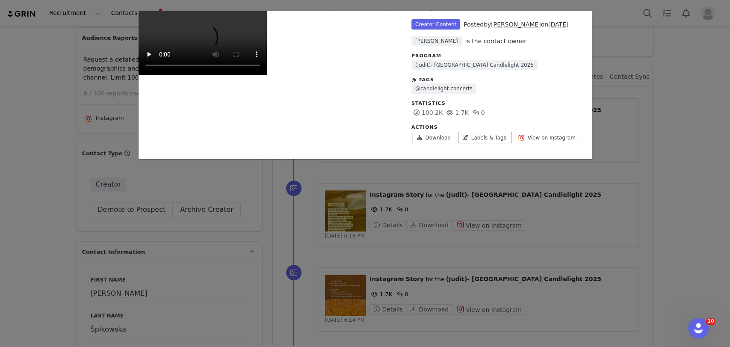
click at [469, 137] on link "Labels & Tags" at bounding box center [485, 138] width 54 height 12
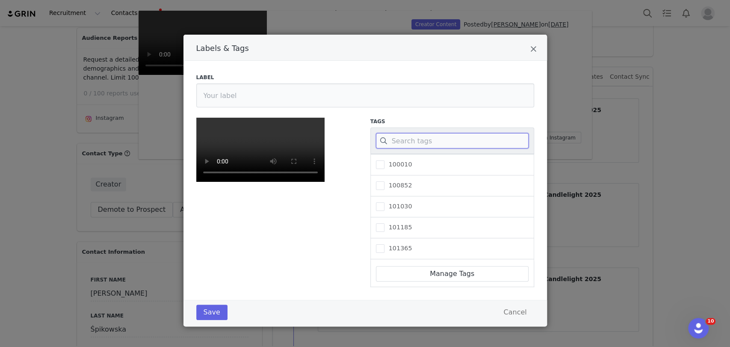
click at [425, 140] on input "Labels & Tags" at bounding box center [452, 140] width 153 height 15
paste input "305455"
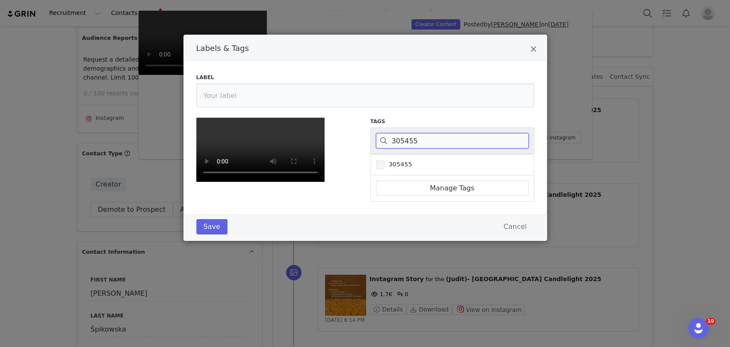
type input "305455"
click at [399, 165] on span "305455" at bounding box center [398, 164] width 28 height 8
click at [384, 160] on input "305455" at bounding box center [384, 160] width 0 height 0
click at [200, 234] on button "Save" at bounding box center [211, 226] width 31 height 15
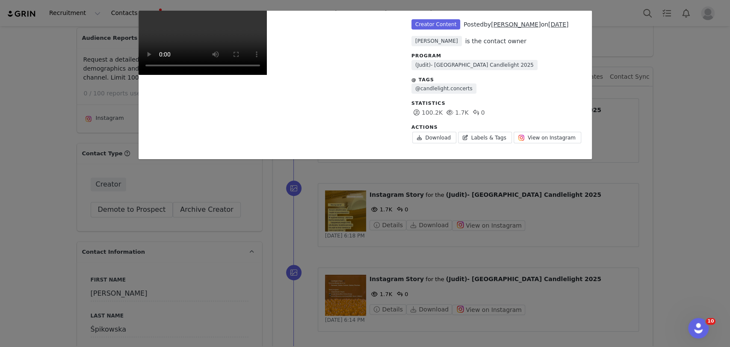
click at [1, 130] on div "Unlabeled Creator Content Posted by Maria Śpikowska on Sep 30, 2025 Judit Manch…" at bounding box center [365, 173] width 730 height 347
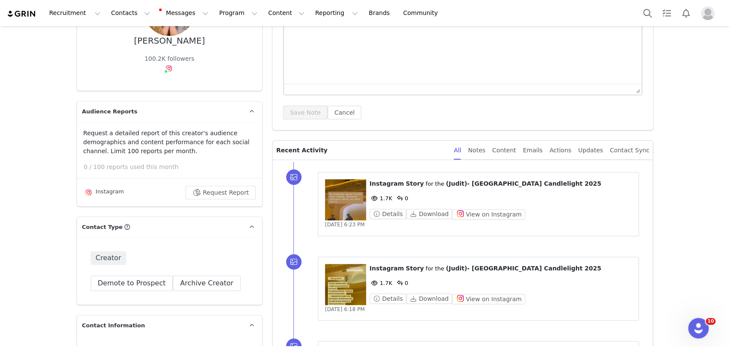
scroll to position [0, 0]
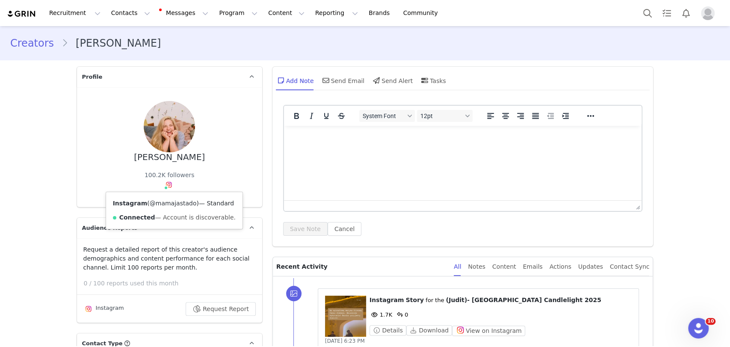
click at [165, 204] on link "@mamajastado" at bounding box center [173, 203] width 47 height 7
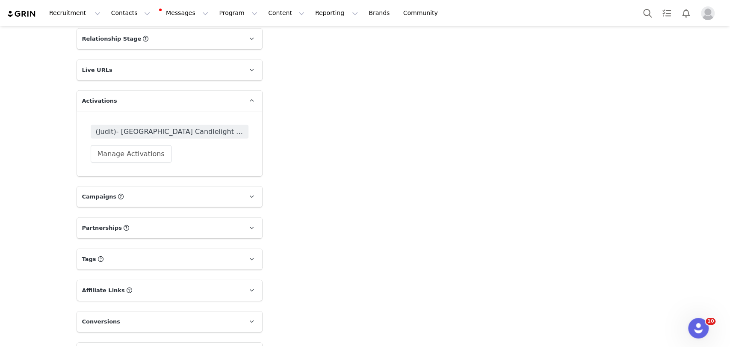
scroll to position [1615, 0]
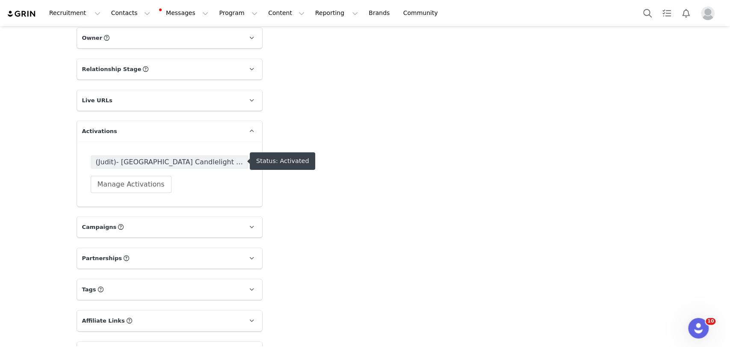
click at [138, 162] on span "(Judit)- EAST EUROPE Candlelight 2025" at bounding box center [170, 162] width 148 height 10
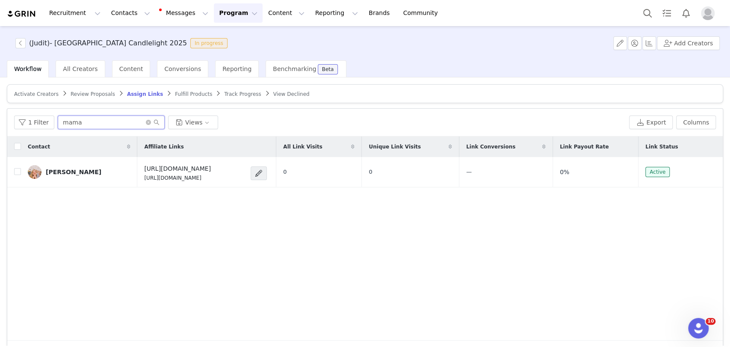
click at [101, 115] on input "mama" at bounding box center [111, 122] width 107 height 14
click at [224, 95] on span "Track Progress" at bounding box center [242, 94] width 37 height 6
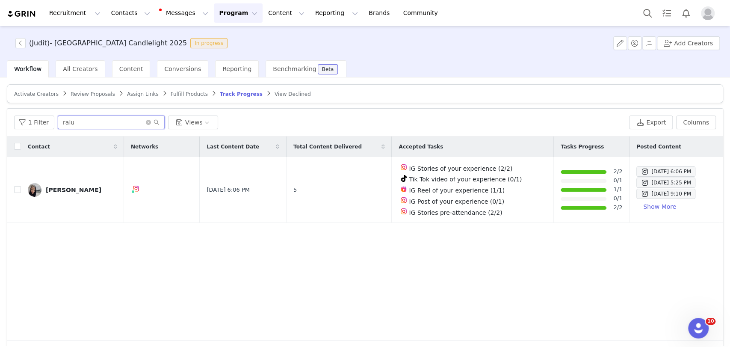
click at [104, 125] on input "ralu" at bounding box center [111, 122] width 107 height 14
paste input "mama"
type input "mama"
click at [637, 188] on button "button" at bounding box center [642, 190] width 10 height 10
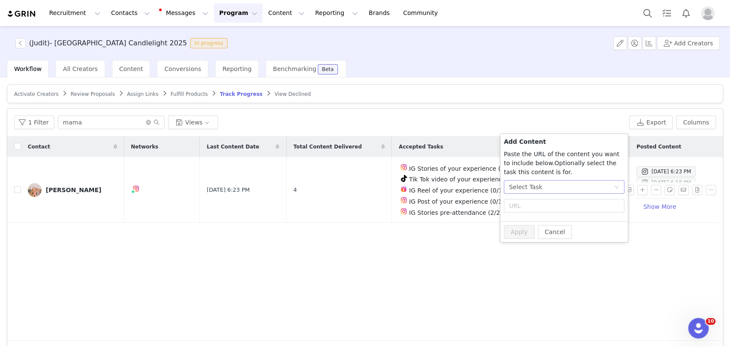
click at [574, 192] on div "Select Task" at bounding box center [561, 186] width 105 height 13
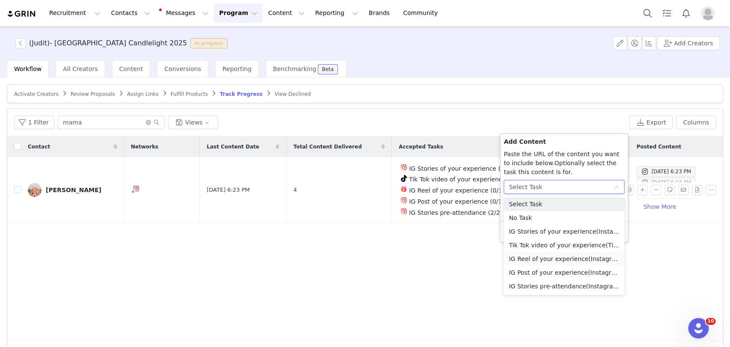
click at [535, 257] on li "IG Reel of your experience (Instagram)" at bounding box center [564, 259] width 121 height 14
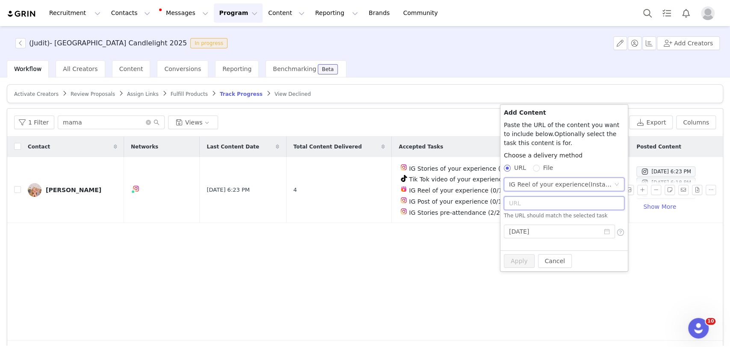
click at [529, 201] on input "text" at bounding box center [564, 203] width 121 height 14
paste input "https://www.instagram.com/p/DPPIQszAnqg/"
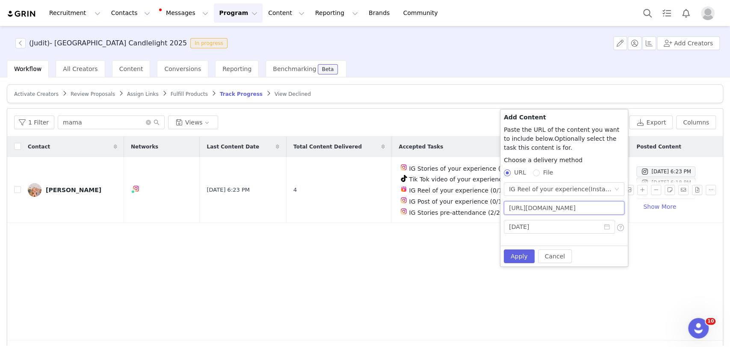
scroll to position [0, 9]
type input "https://www.instagram.com/p/DPPIQszAnqg/"
click at [518, 257] on button "Apply" at bounding box center [519, 256] width 31 height 14
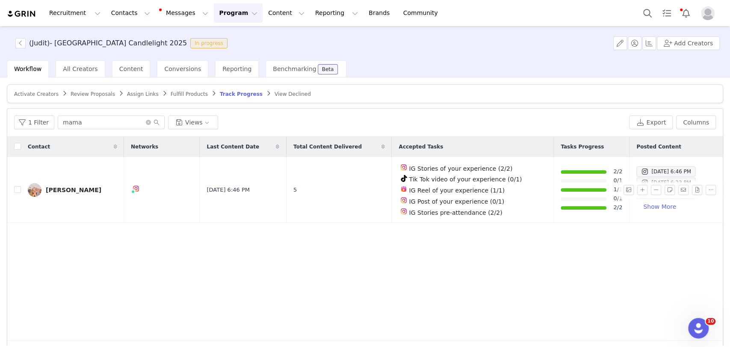
click at [509, 254] on div "Contact Networks Last Content Date Total Content Delivered Accepted Tasks Tasks…" at bounding box center [364, 238] width 715 height 204
click at [129, 71] on span "Content" at bounding box center [131, 68] width 24 height 7
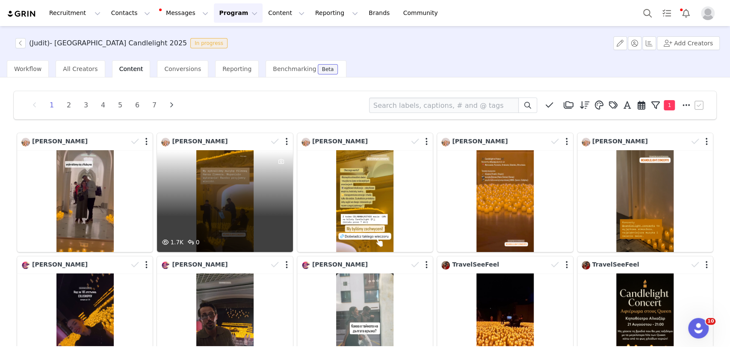
click at [213, 181] on div "1.7K 0" at bounding box center [225, 201] width 136 height 102
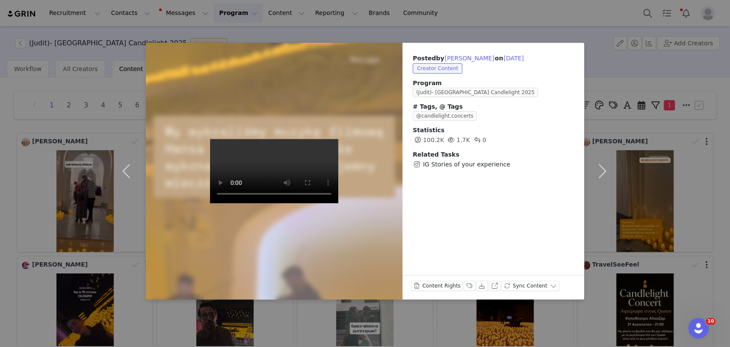
click at [108, 128] on div "Posted by Maria Śpikowska on Sep 30, 2025 Creator Content Program (Judit)- EAST…" at bounding box center [365, 173] width 730 height 347
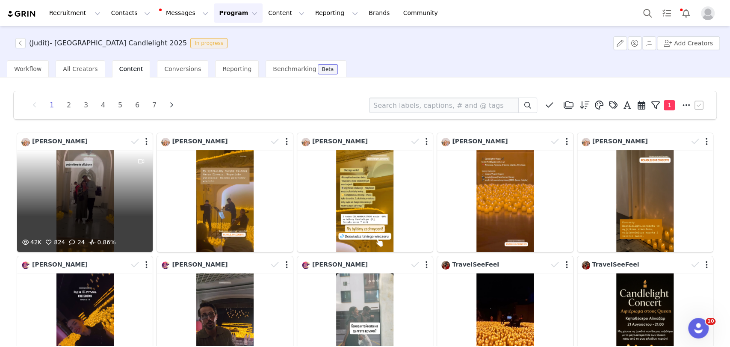
click at [92, 168] on div "42K 824 24 0.86%" at bounding box center [85, 201] width 136 height 102
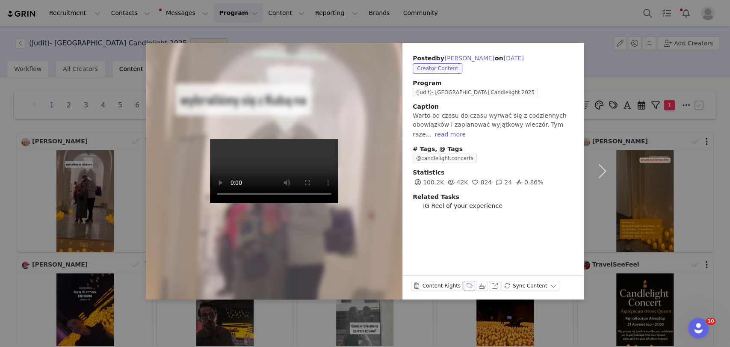
click at [463, 287] on button "Labels & Tags" at bounding box center [469, 285] width 12 height 10
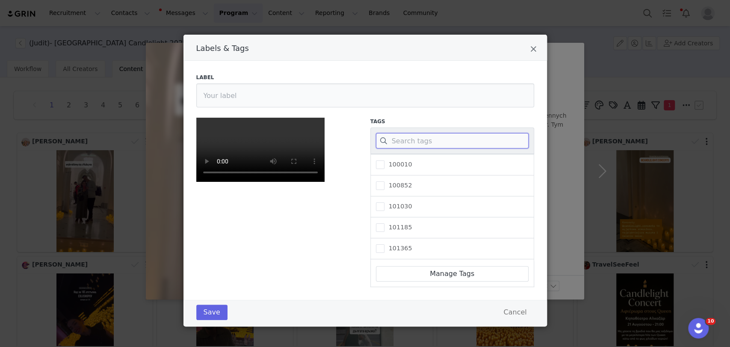
click at [412, 136] on input "Labels & Tags" at bounding box center [452, 140] width 153 height 15
paste input "305455"
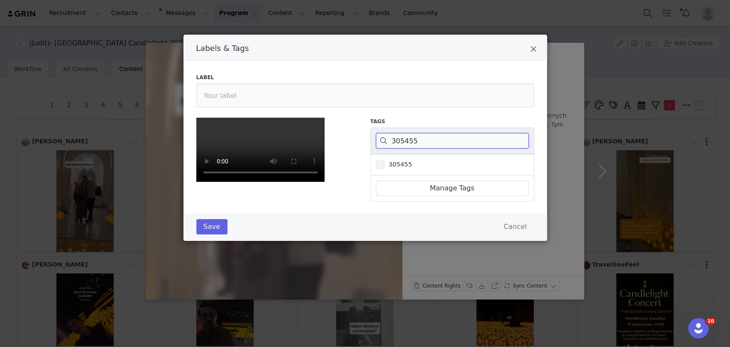
type input "305455"
click at [397, 165] on span "305455" at bounding box center [398, 164] width 28 height 8
click at [384, 160] on input "305455" at bounding box center [384, 160] width 0 height 0
click at [202, 234] on button "Save" at bounding box center [211, 226] width 31 height 15
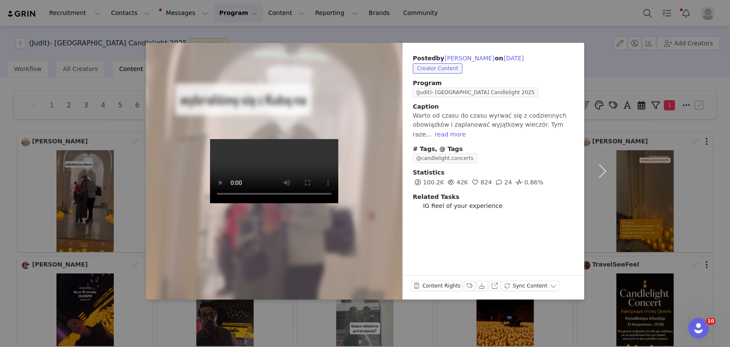
click at [10, 143] on div "Posted by Maria Śpikowska on Sep 30, 2025 Creator Content Program (Judit)- EAST…" at bounding box center [365, 173] width 730 height 347
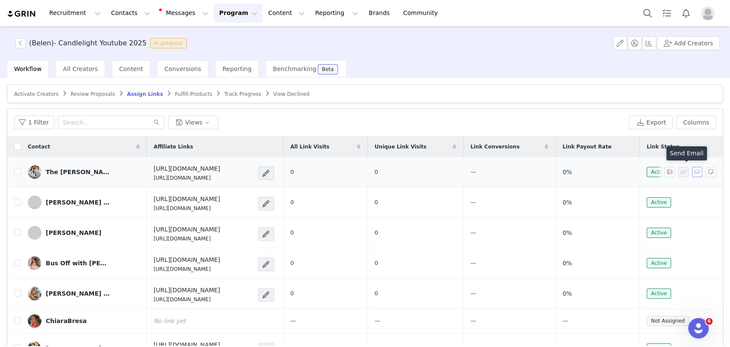
click at [692, 169] on button "button" at bounding box center [697, 172] width 10 height 10
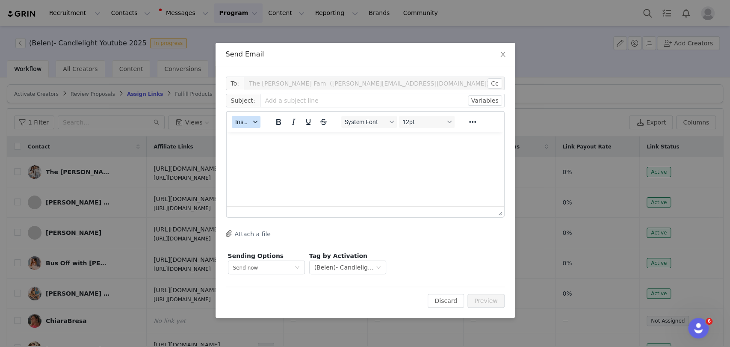
click at [244, 119] on span "Insert" at bounding box center [242, 121] width 15 height 7
click at [250, 130] on div "Insert Template" at bounding box center [276, 137] width 86 height 14
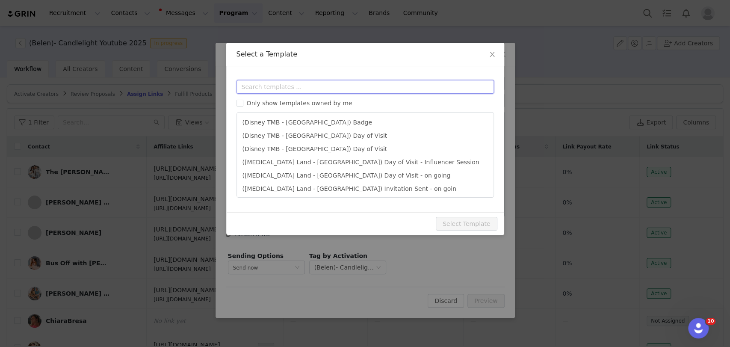
click at [266, 91] on input "text" at bounding box center [364, 87] width 257 height 14
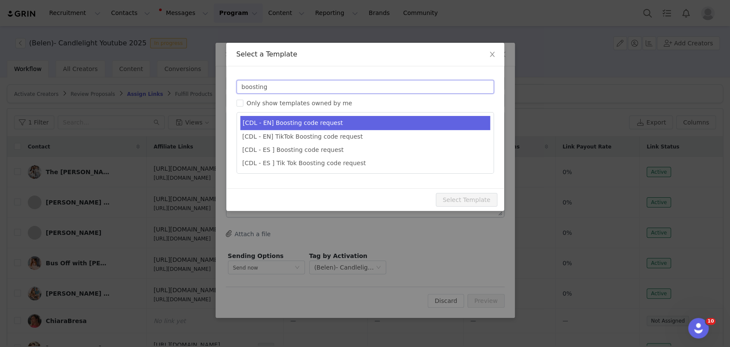
type input "boosting"
type input "Candlelight x [instagram_username] | 🕯✨"
click at [275, 123] on li "[CDL - EN] Boosting code request" at bounding box center [365, 123] width 250 height 14
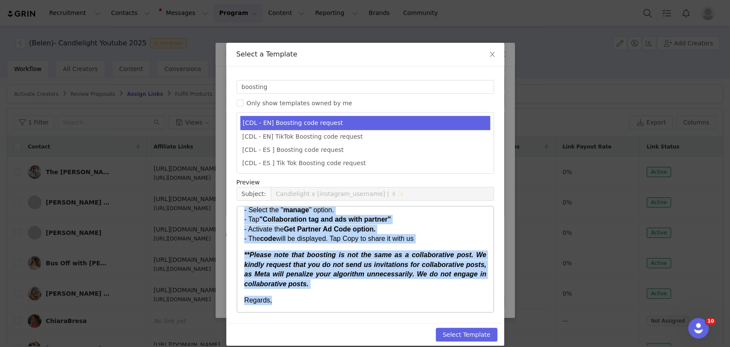
scroll to position [9, 0]
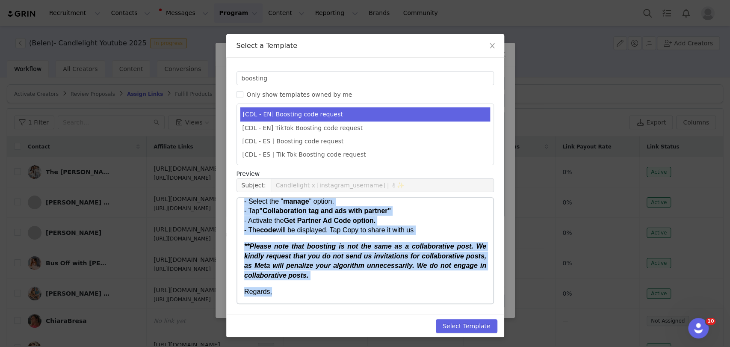
drag, startPoint x: 245, startPoint y: 210, endPoint x: 315, endPoint y: 354, distance: 160.6
click at [315, 303] on html "Hi, How are you? 😊 Our Ads team really loved the reel you posted and we'd love …" at bounding box center [365, 185] width 256 height 236
copy body "Hi, How are you? 😊 Our Ads team really loved the reel you posted and we'd love …"
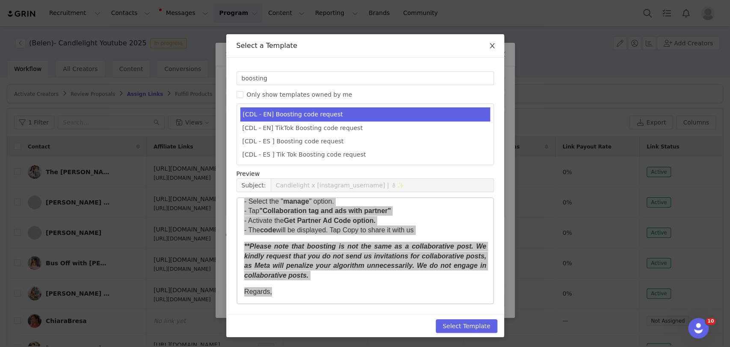
click at [490, 44] on icon "icon: close" at bounding box center [492, 45] width 5 height 5
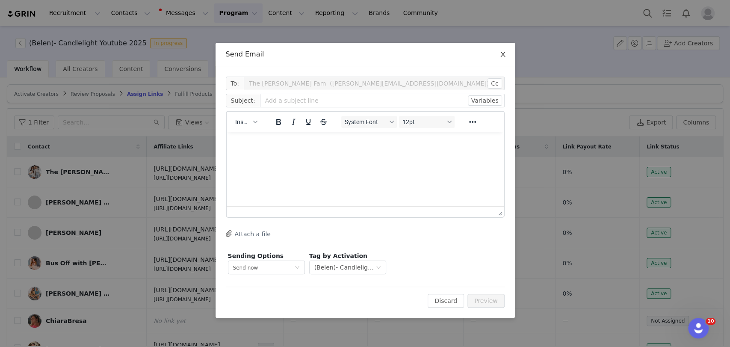
scroll to position [0, 0]
drag, startPoint x: 503, startPoint y: 52, endPoint x: 470, endPoint y: 6, distance: 56.5
click at [503, 52] on icon "icon: close" at bounding box center [502, 54] width 7 height 7
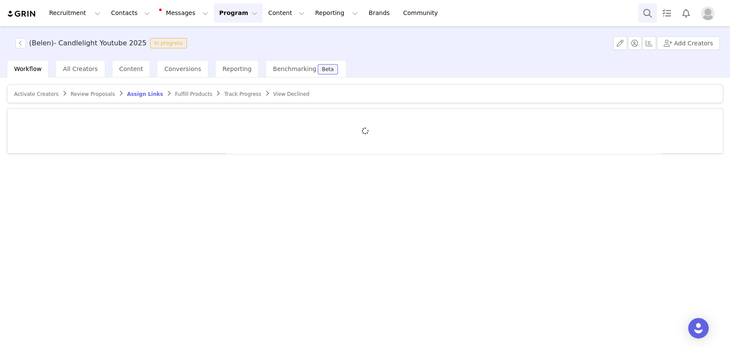
click at [650, 12] on button "Search" at bounding box center [647, 12] width 19 height 19
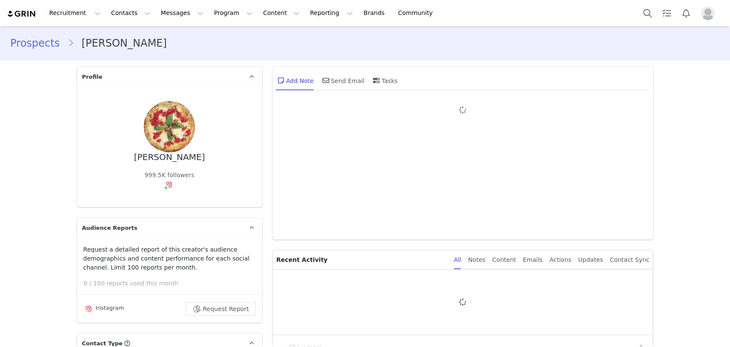
type input "+1 ([GEOGRAPHIC_DATA])"
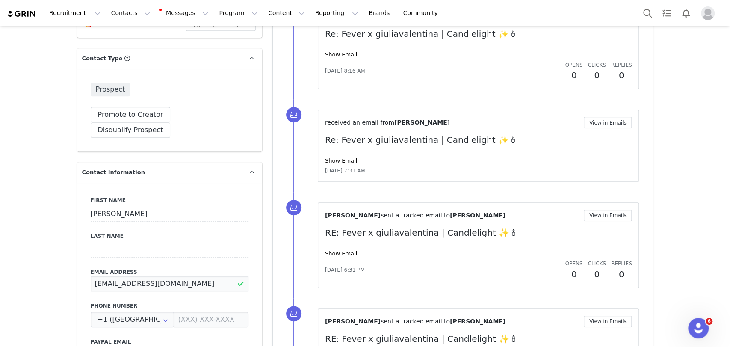
drag, startPoint x: 212, startPoint y: 268, endPoint x: 47, endPoint y: 264, distance: 164.7
paste input "contact@giuliavalentina"
type input "[EMAIL_ADDRESS][DOMAIN_NAME]"
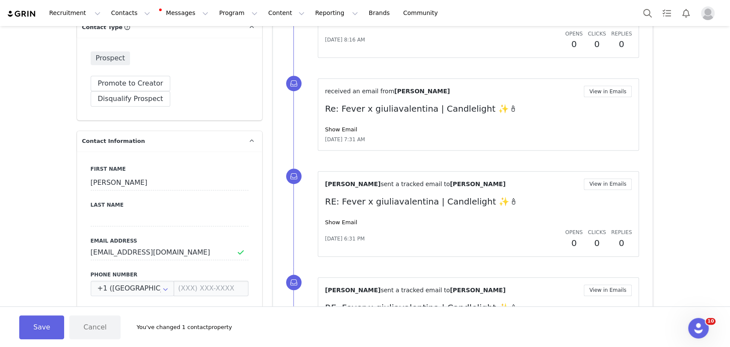
scroll to position [332, 0]
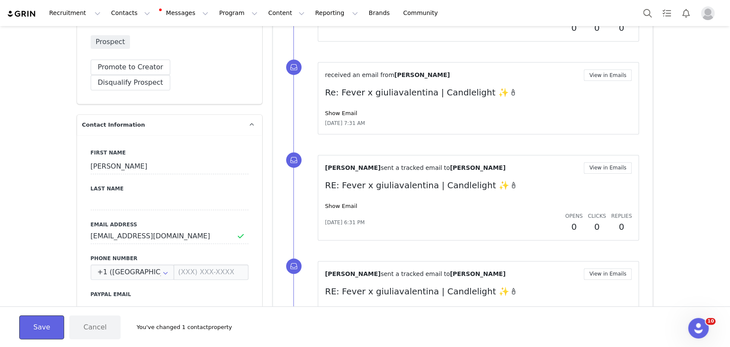
click at [51, 322] on button "Save" at bounding box center [41, 327] width 45 height 24
